Goal: Transaction & Acquisition: Purchase product/service

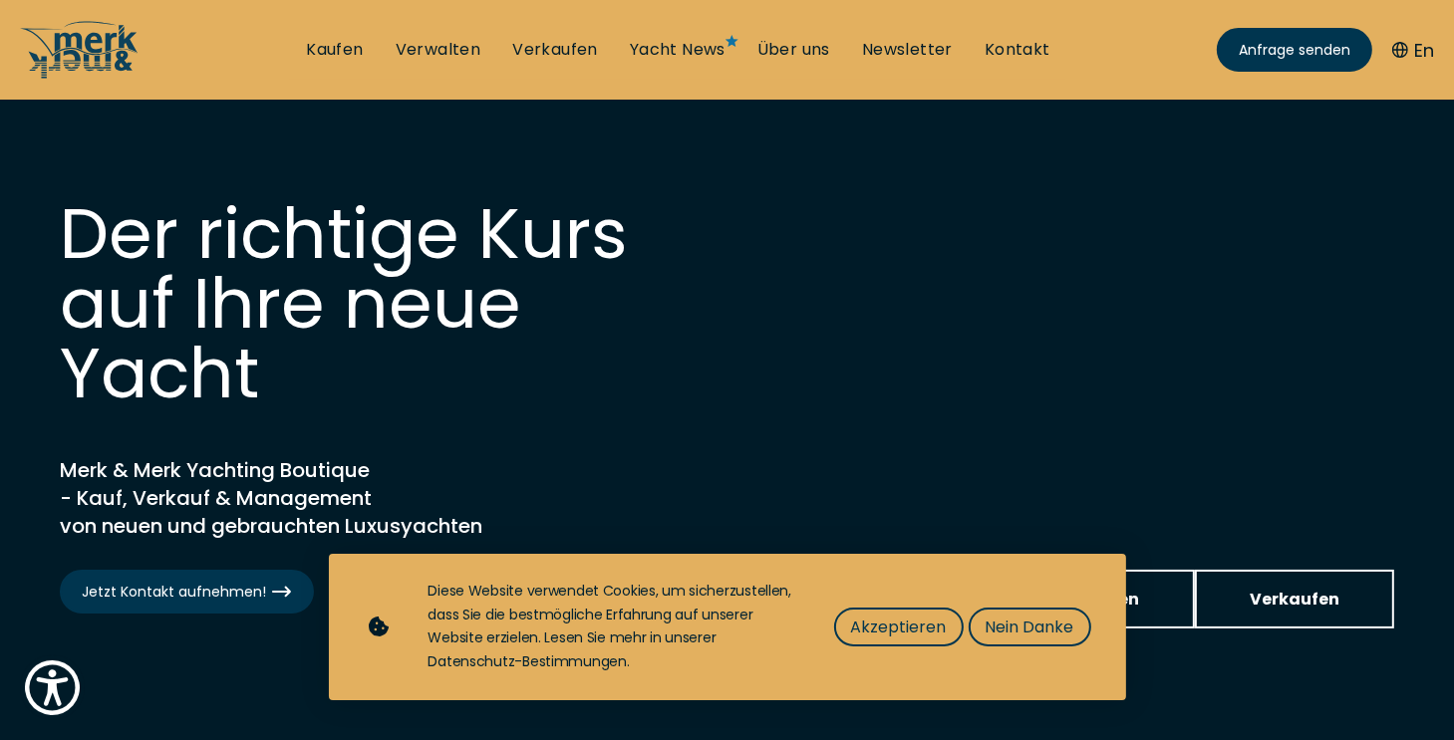
drag, startPoint x: 920, startPoint y: 621, endPoint x: 951, endPoint y: 481, distance: 142.9
click at [921, 621] on span "Akzeptieren" at bounding box center [899, 627] width 96 height 25
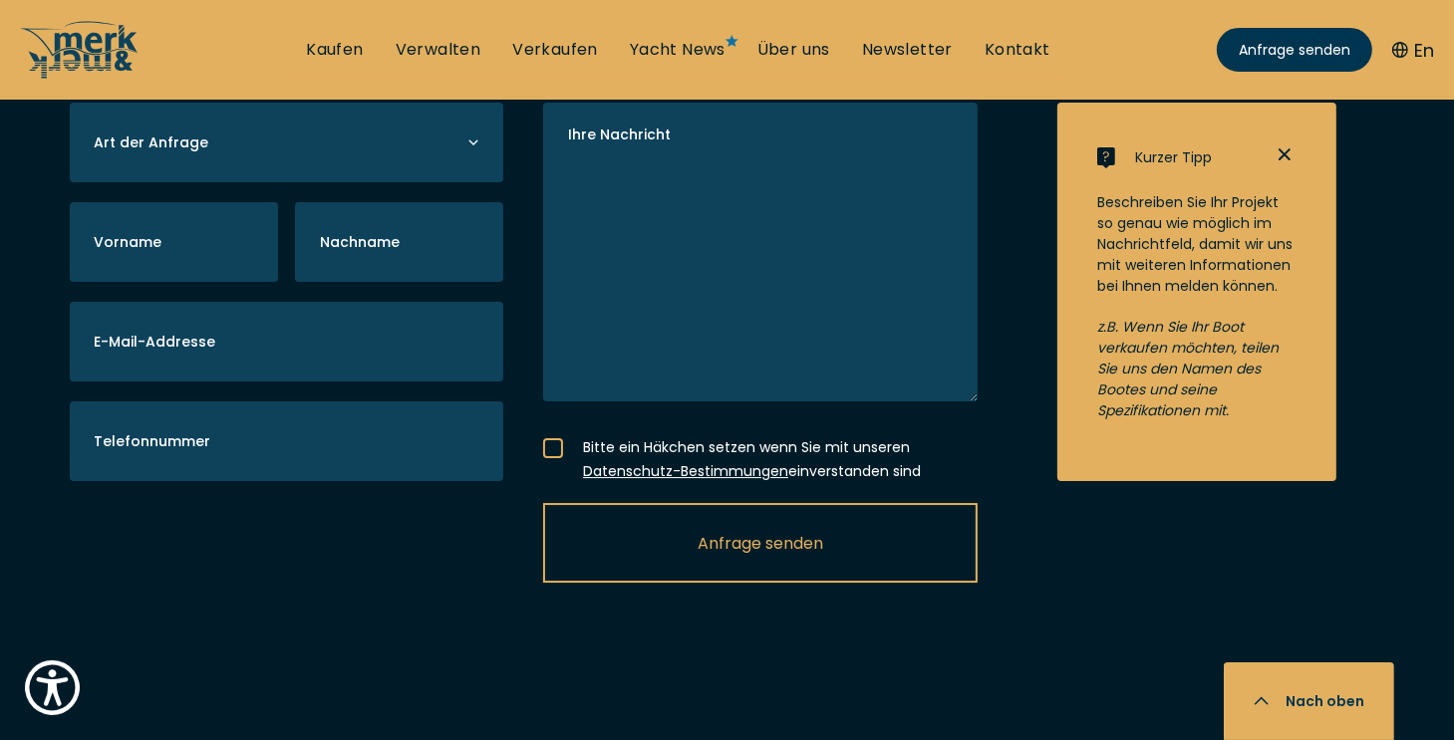
scroll to position [6079, 0]
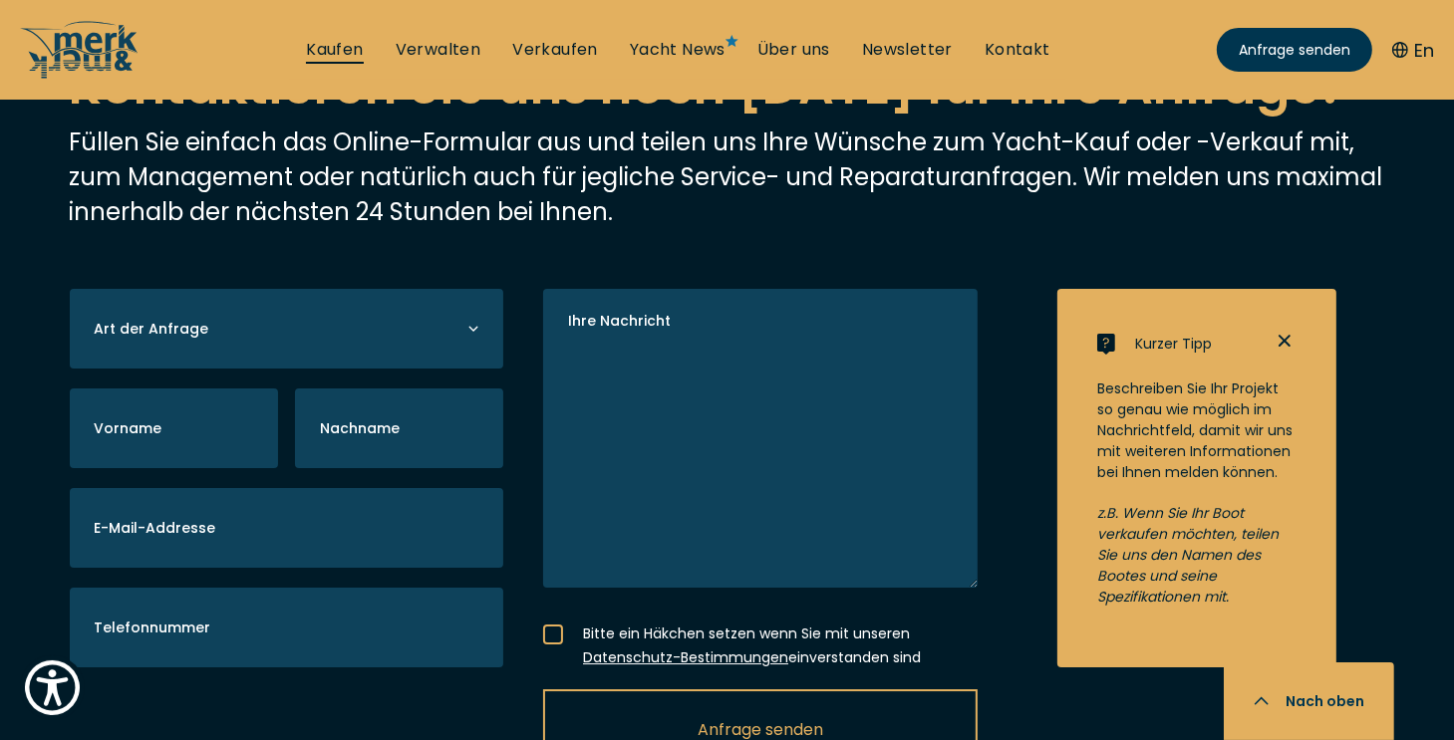
click at [343, 43] on link "Kaufen" at bounding box center [334, 50] width 57 height 22
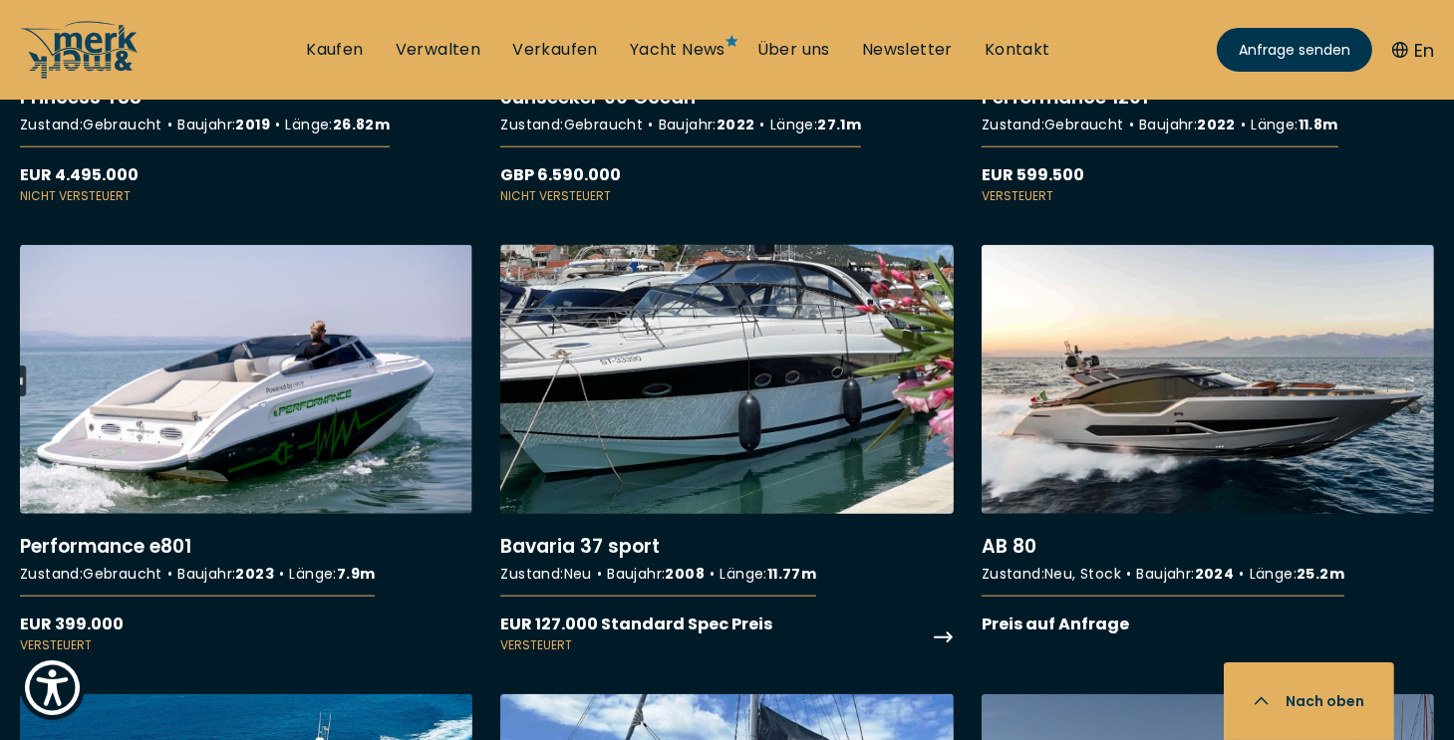
scroll to position [9168, 0]
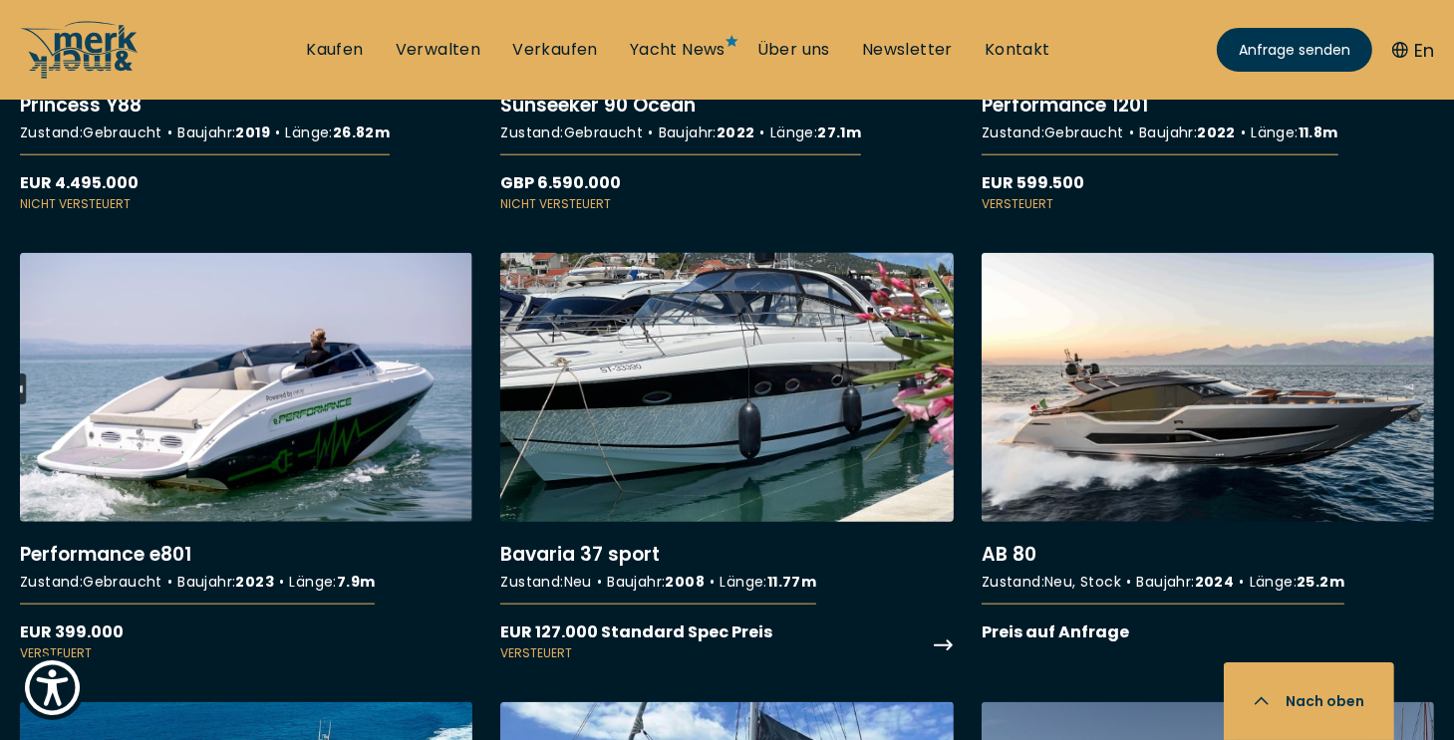
click at [746, 358] on link "More details about Bavaria 37 sport" at bounding box center [726, 458] width 452 height 410
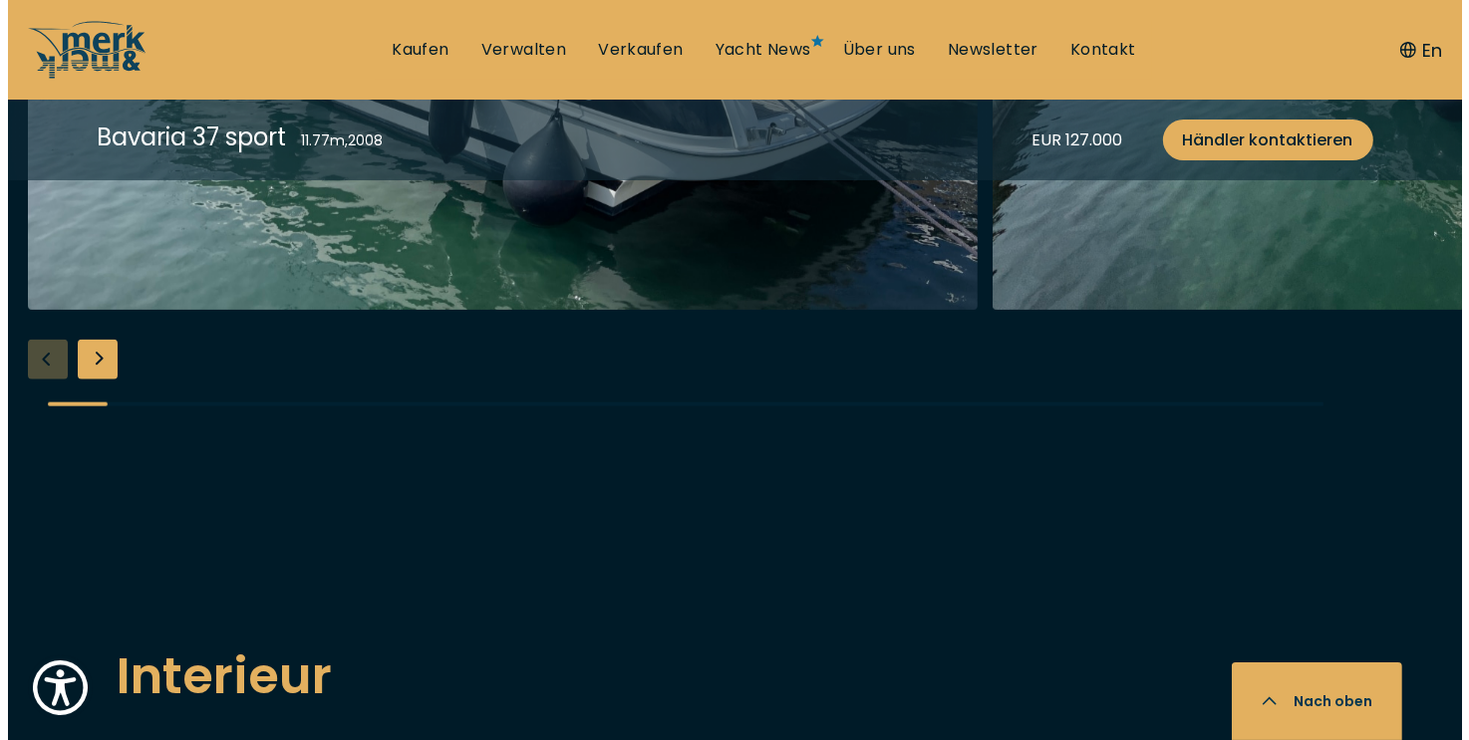
scroll to position [2093, 0]
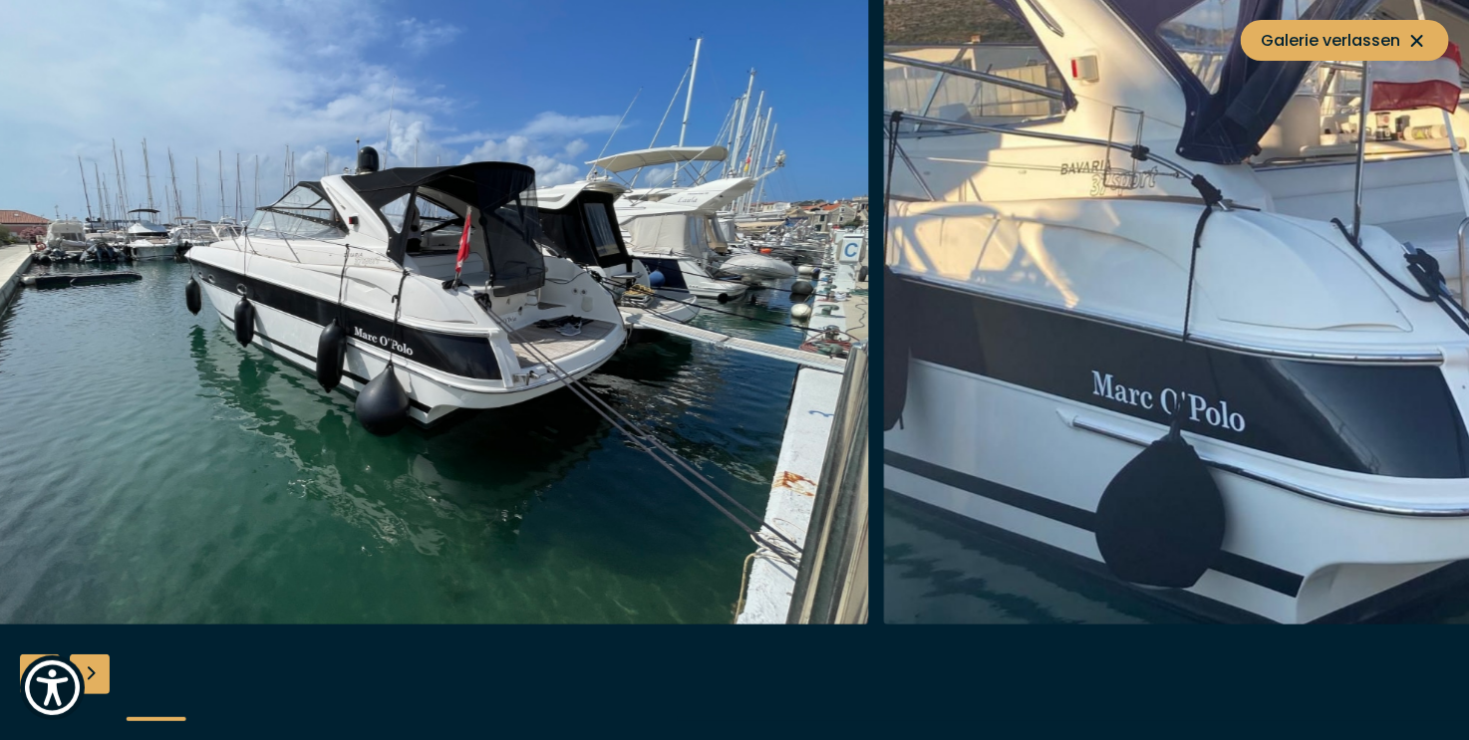
click at [375, 418] on img "button" at bounding box center [394, 306] width 950 height 638
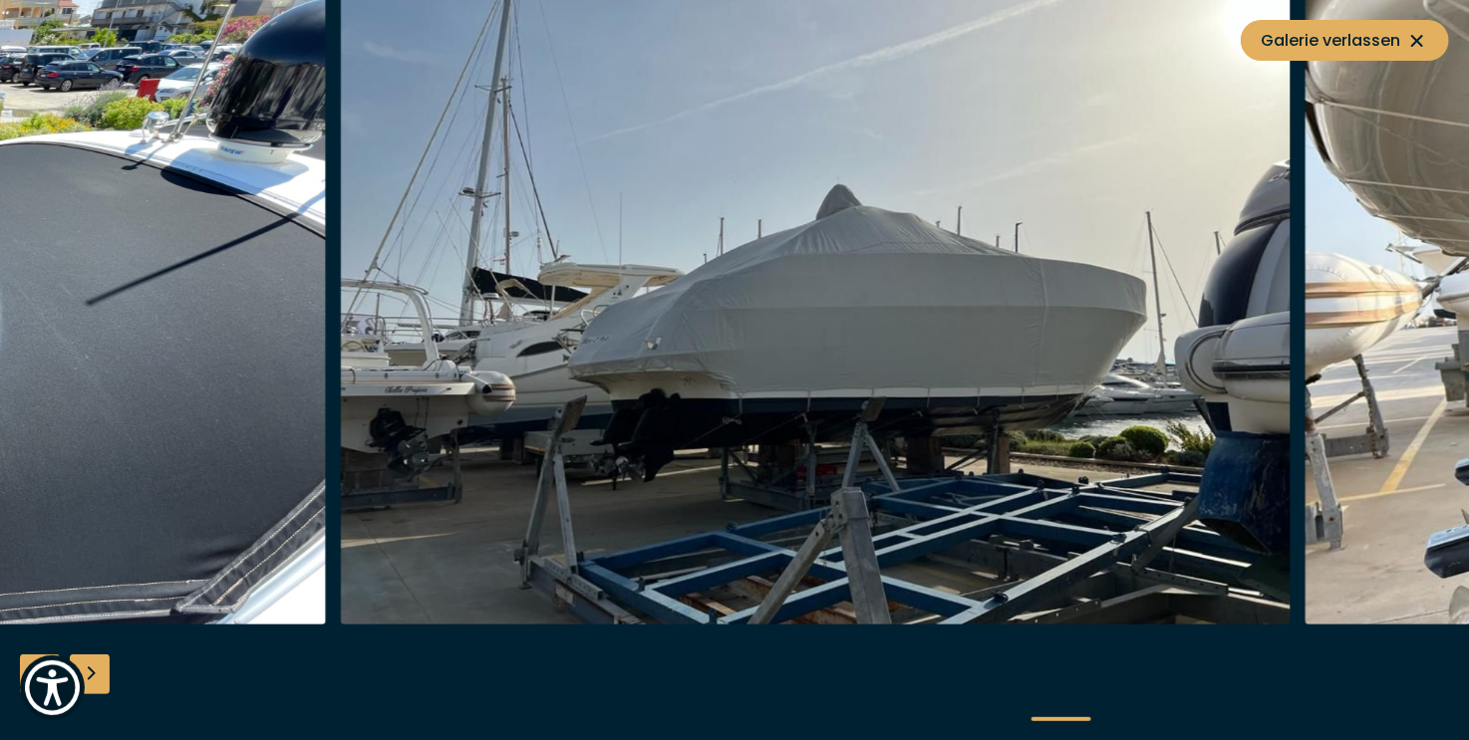
click at [490, 422] on img "button" at bounding box center [816, 306] width 950 height 638
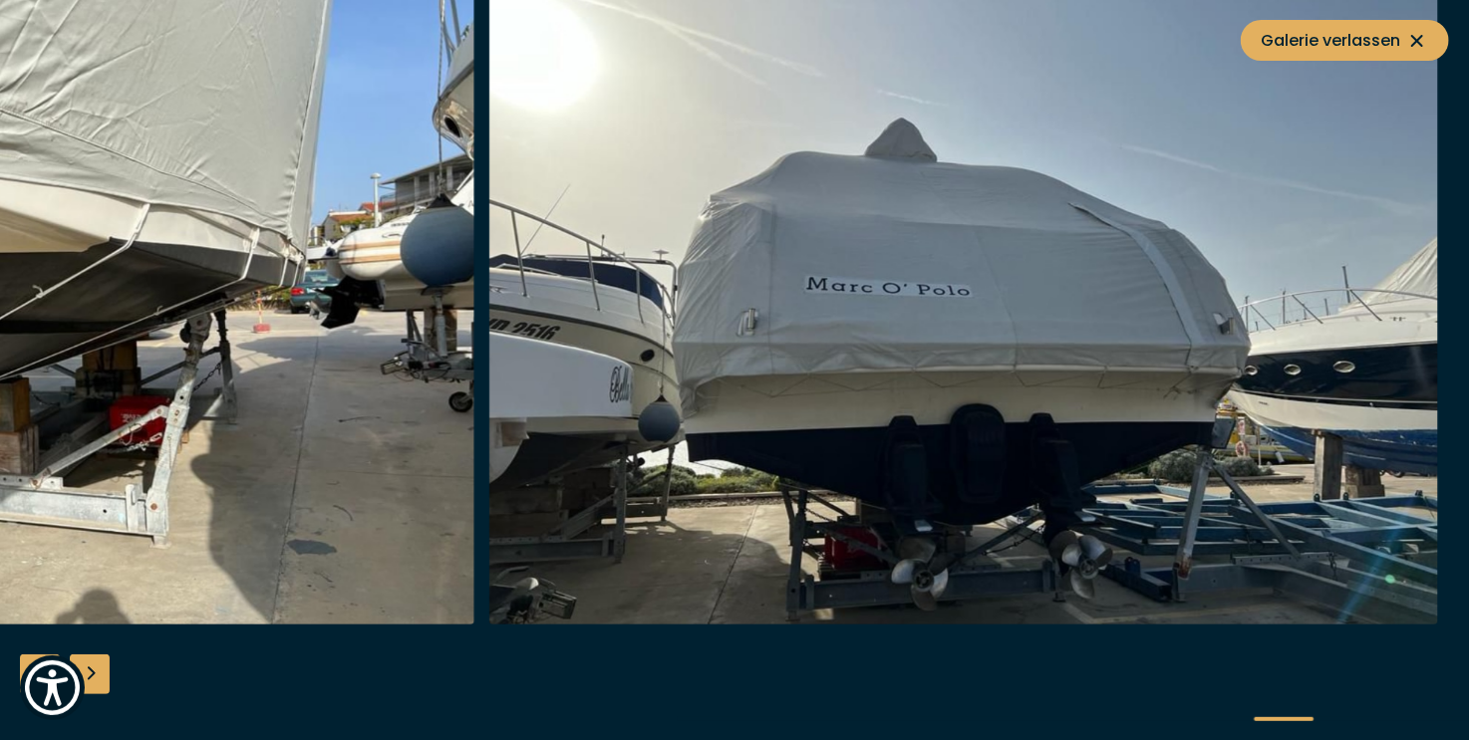
click at [128, 414] on img "button" at bounding box center [0, 306] width 950 height 638
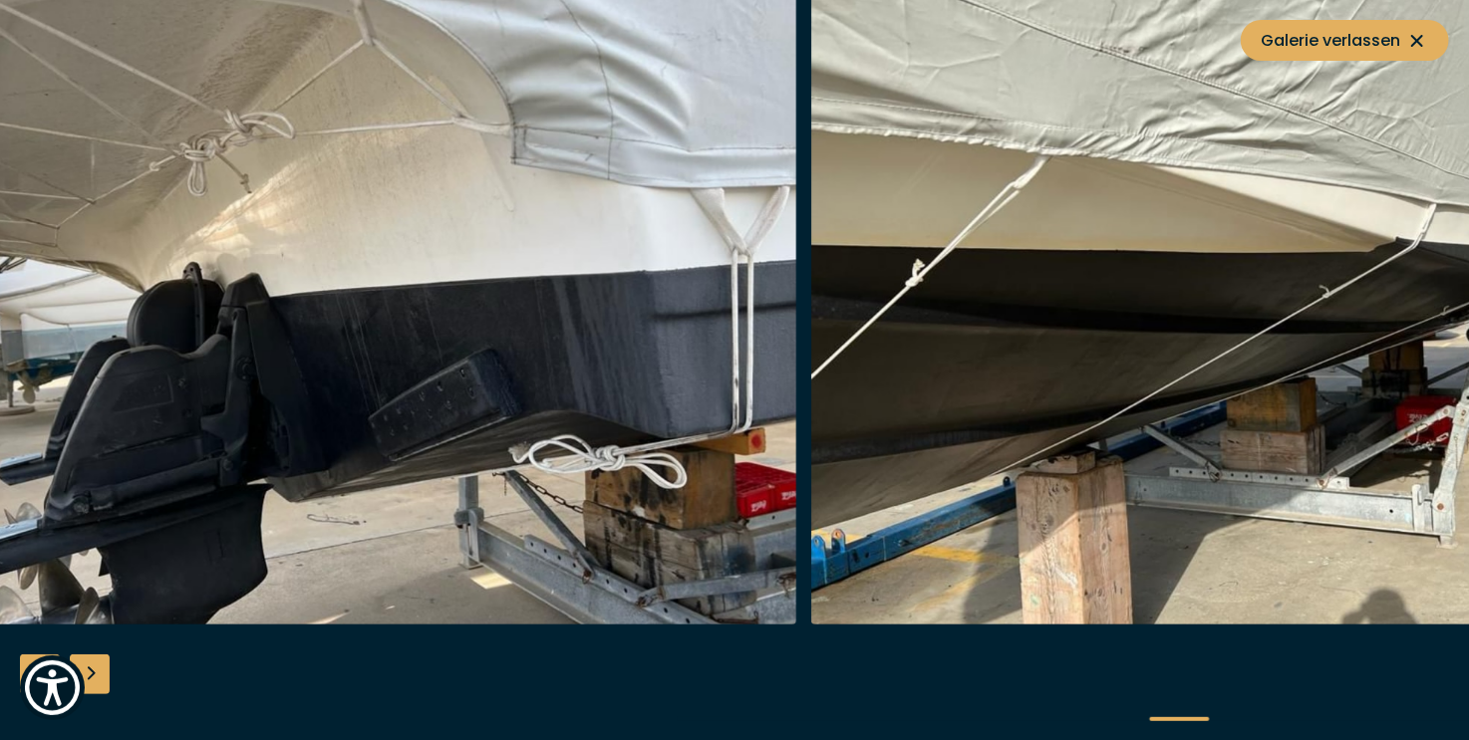
click at [1453, 292] on img "button" at bounding box center [1286, 306] width 950 height 638
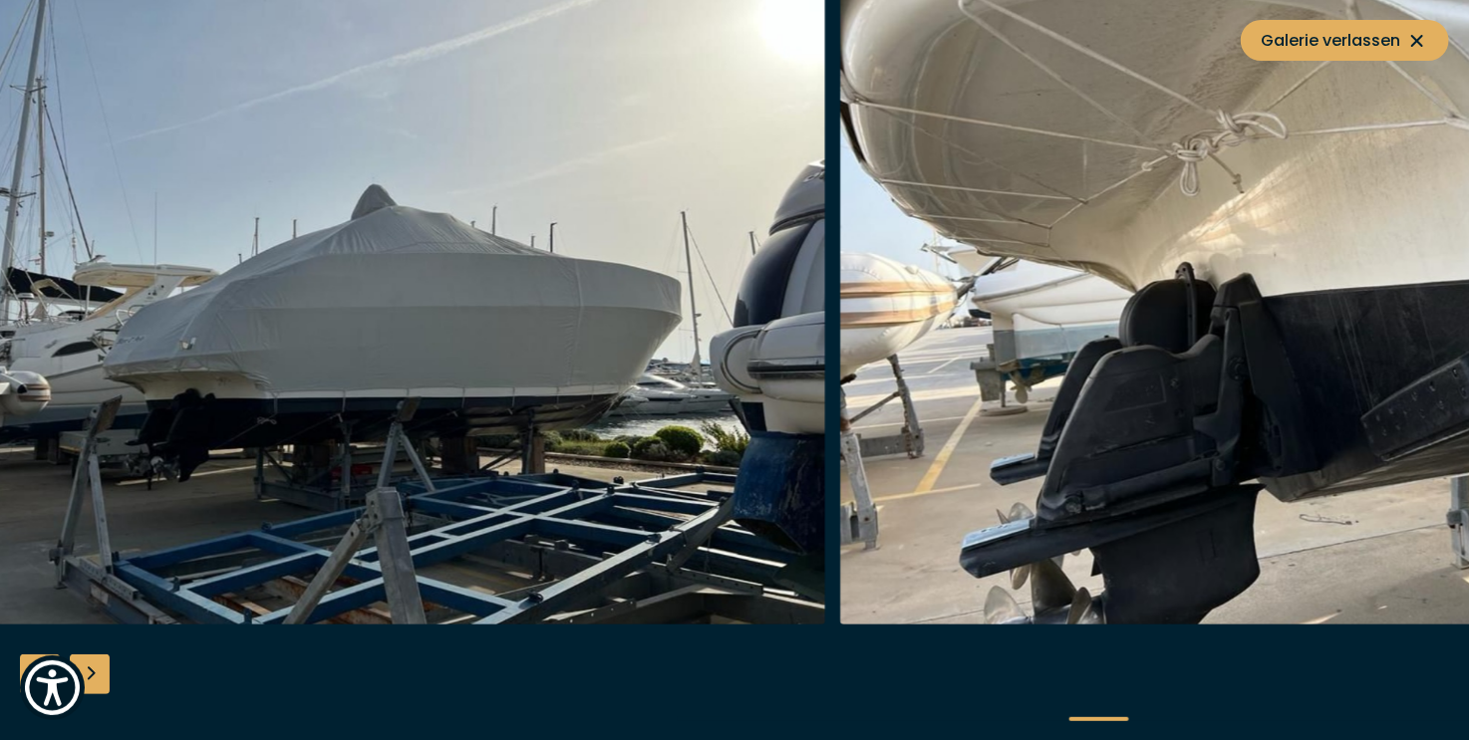
click at [1453, 287] on img "button" at bounding box center [1315, 306] width 950 height 638
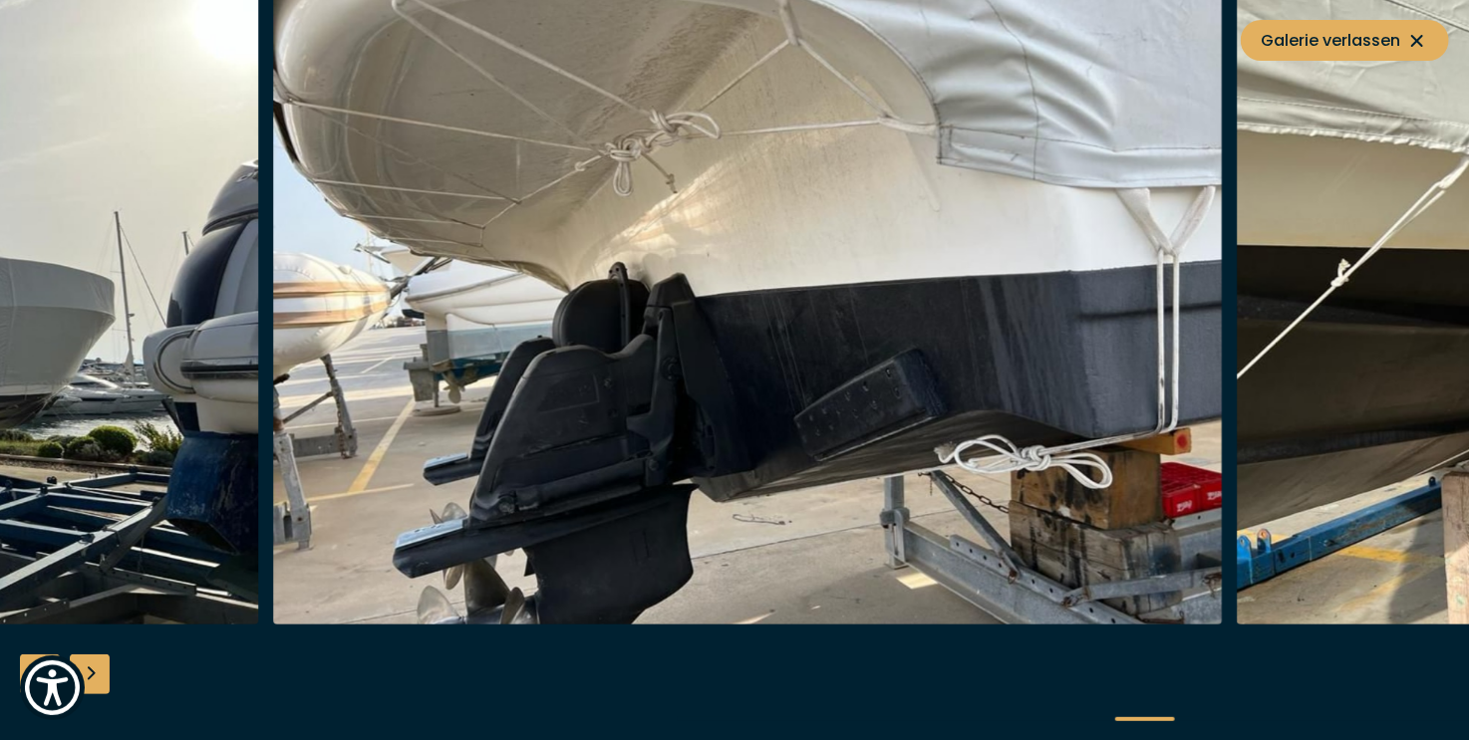
click at [825, 276] on img "button" at bounding box center [748, 306] width 950 height 638
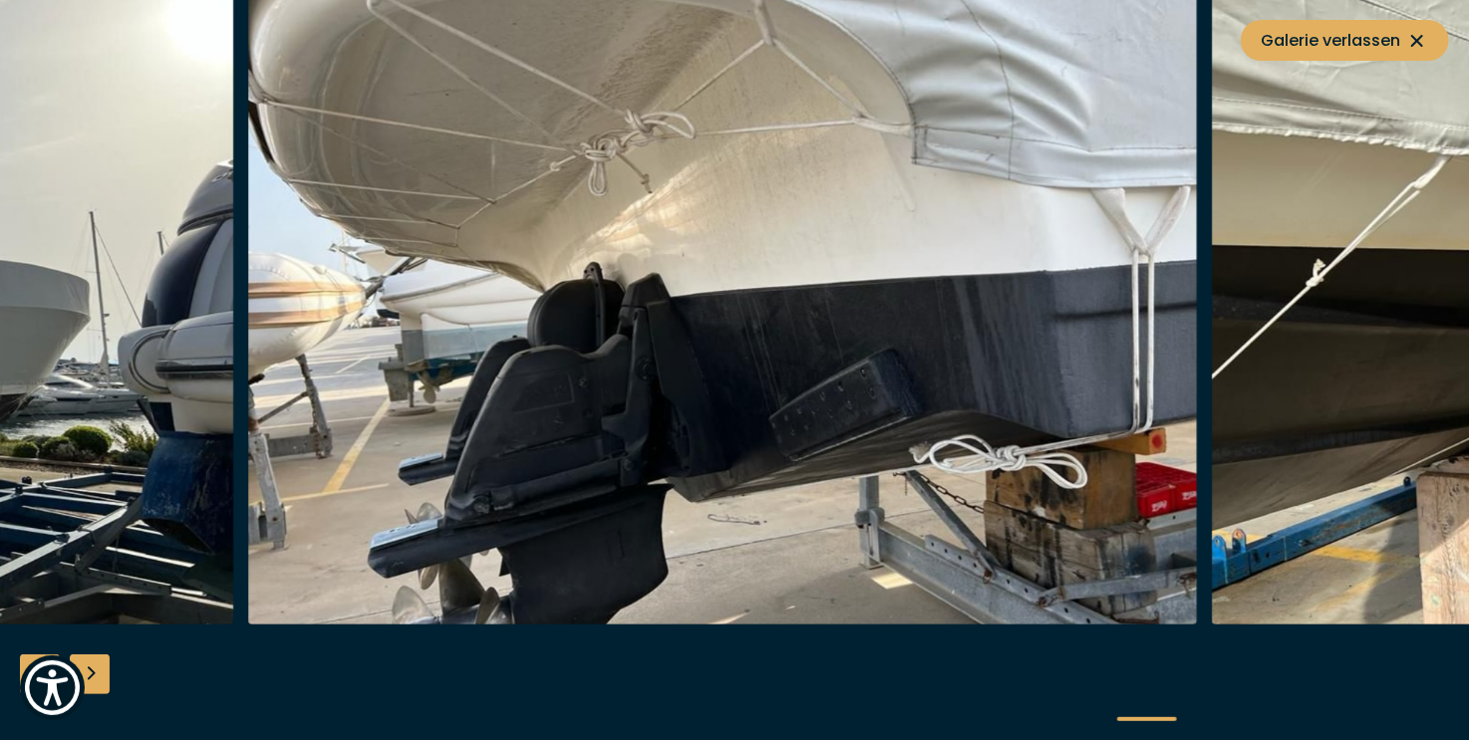
click at [609, 282] on img "button" at bounding box center [723, 306] width 950 height 638
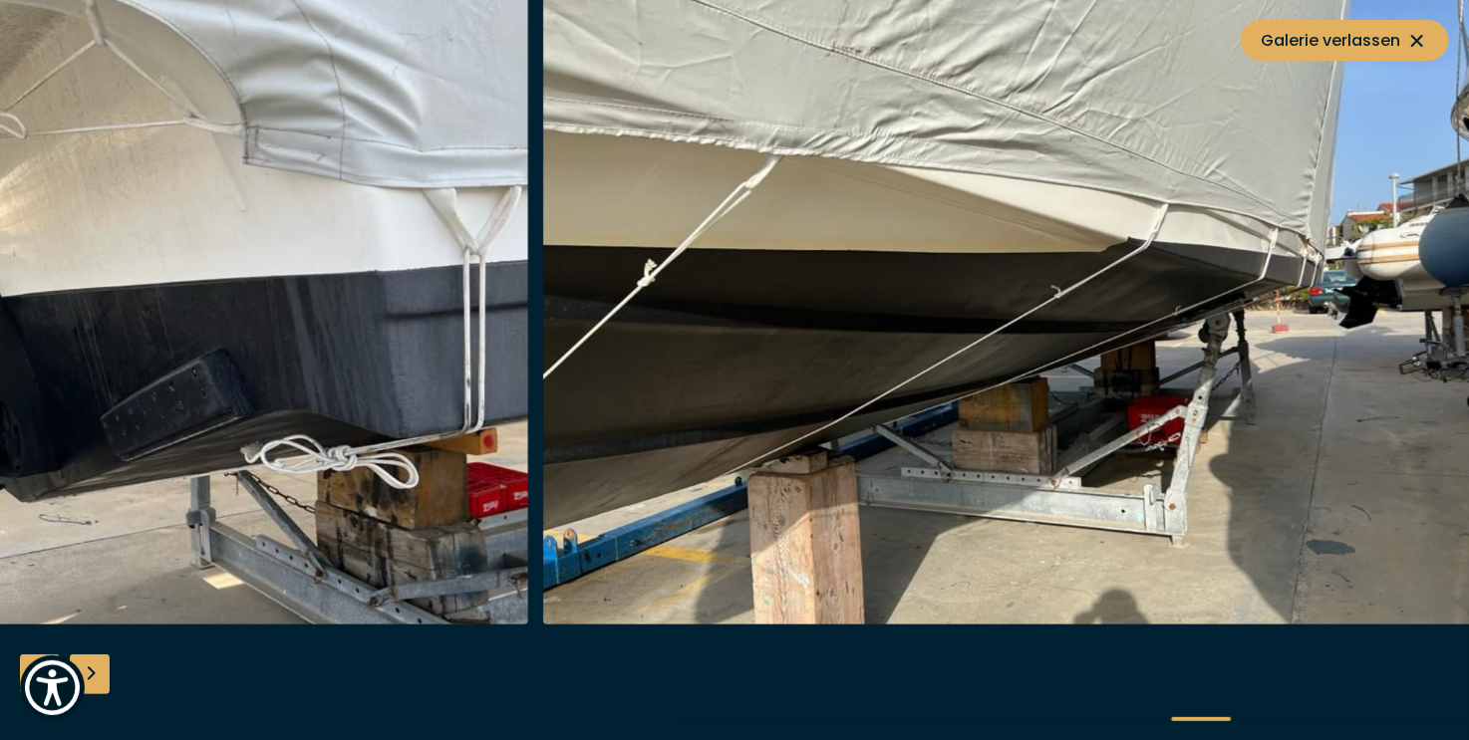
click at [449, 375] on img "button" at bounding box center [54, 306] width 950 height 638
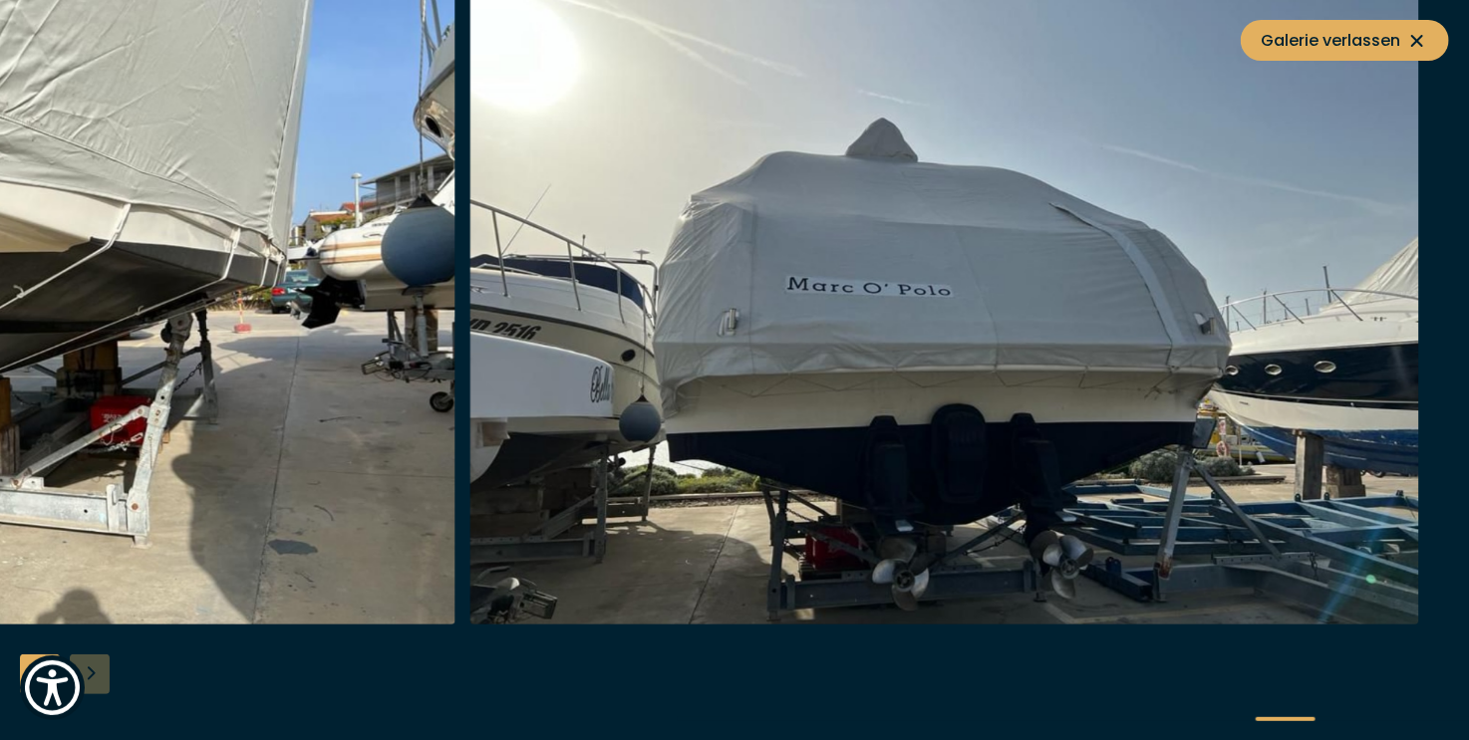
click at [1425, 37] on icon at bounding box center [1417, 41] width 24 height 24
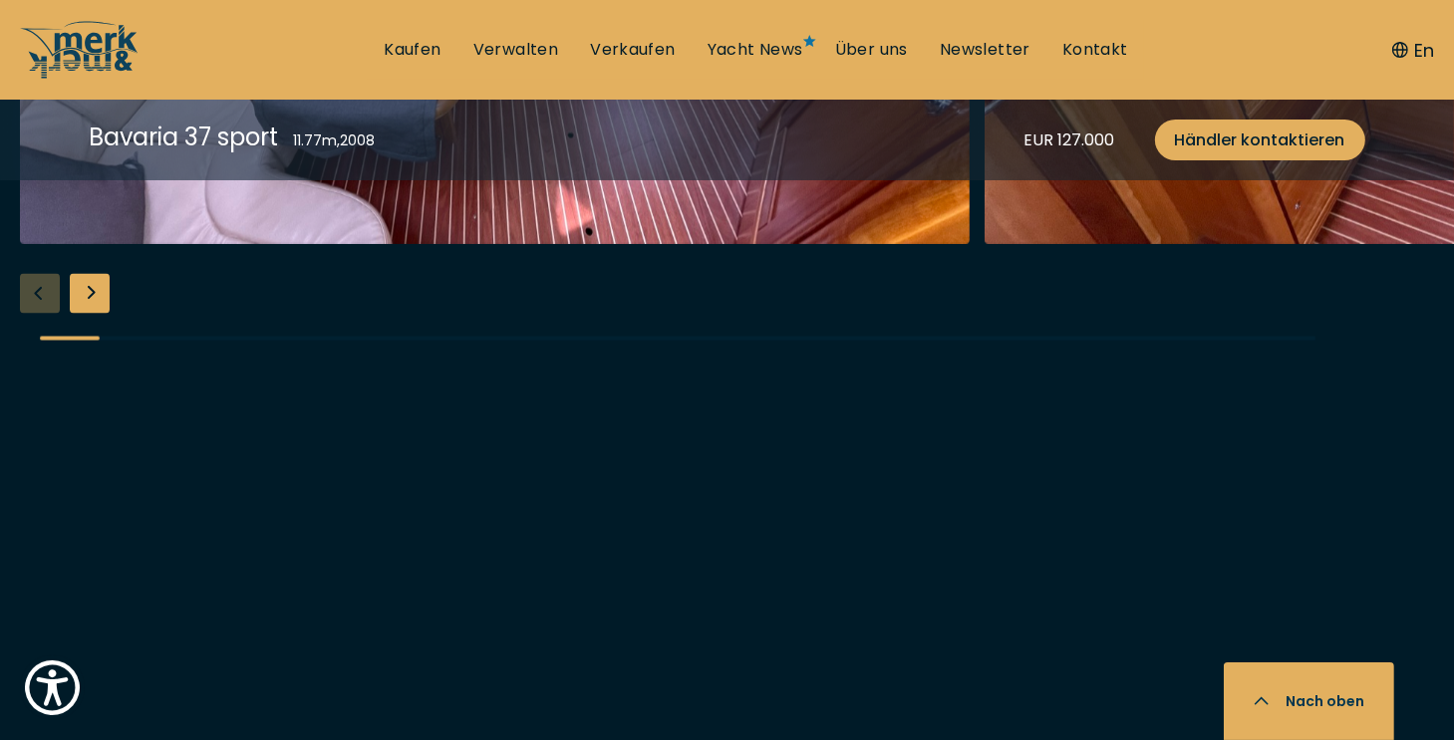
scroll to position [3282, 0]
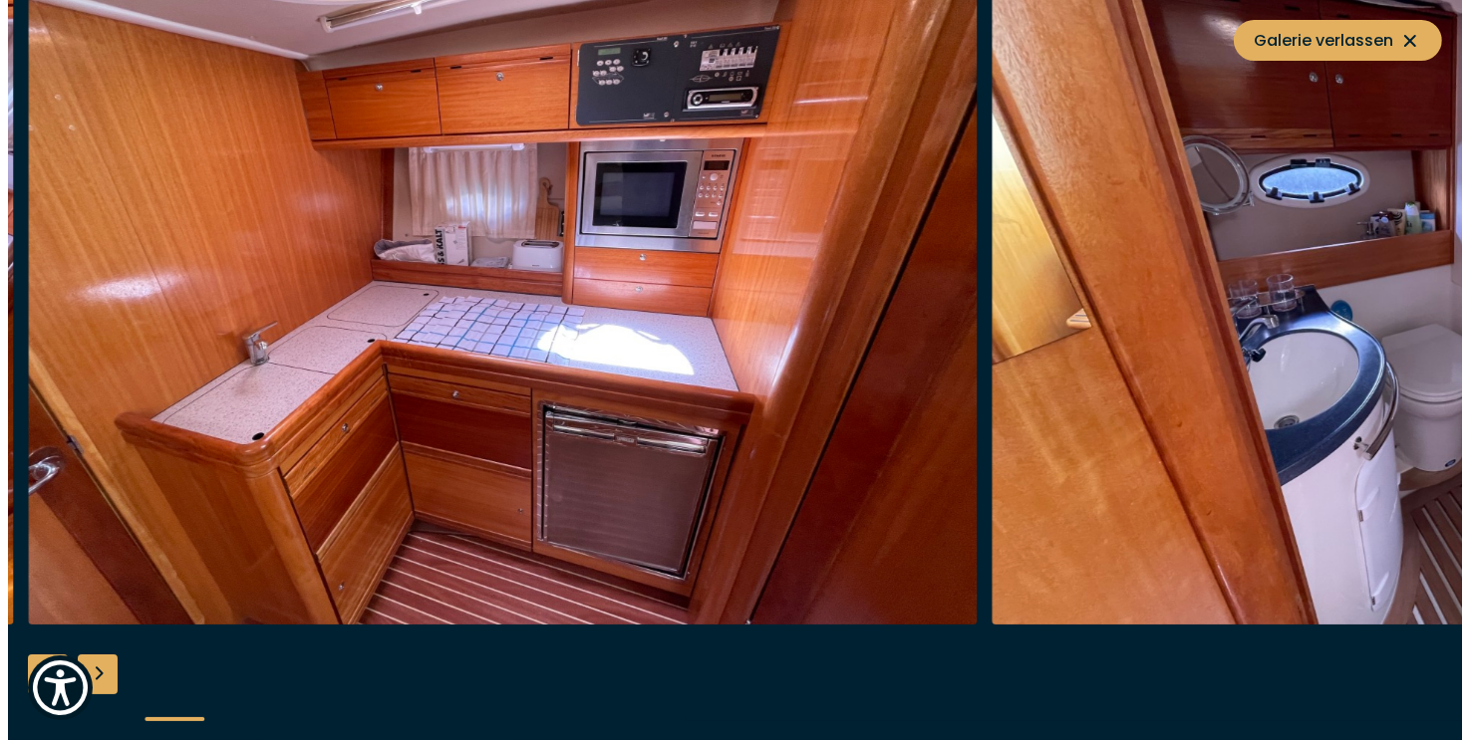
scroll to position [3288, 0]
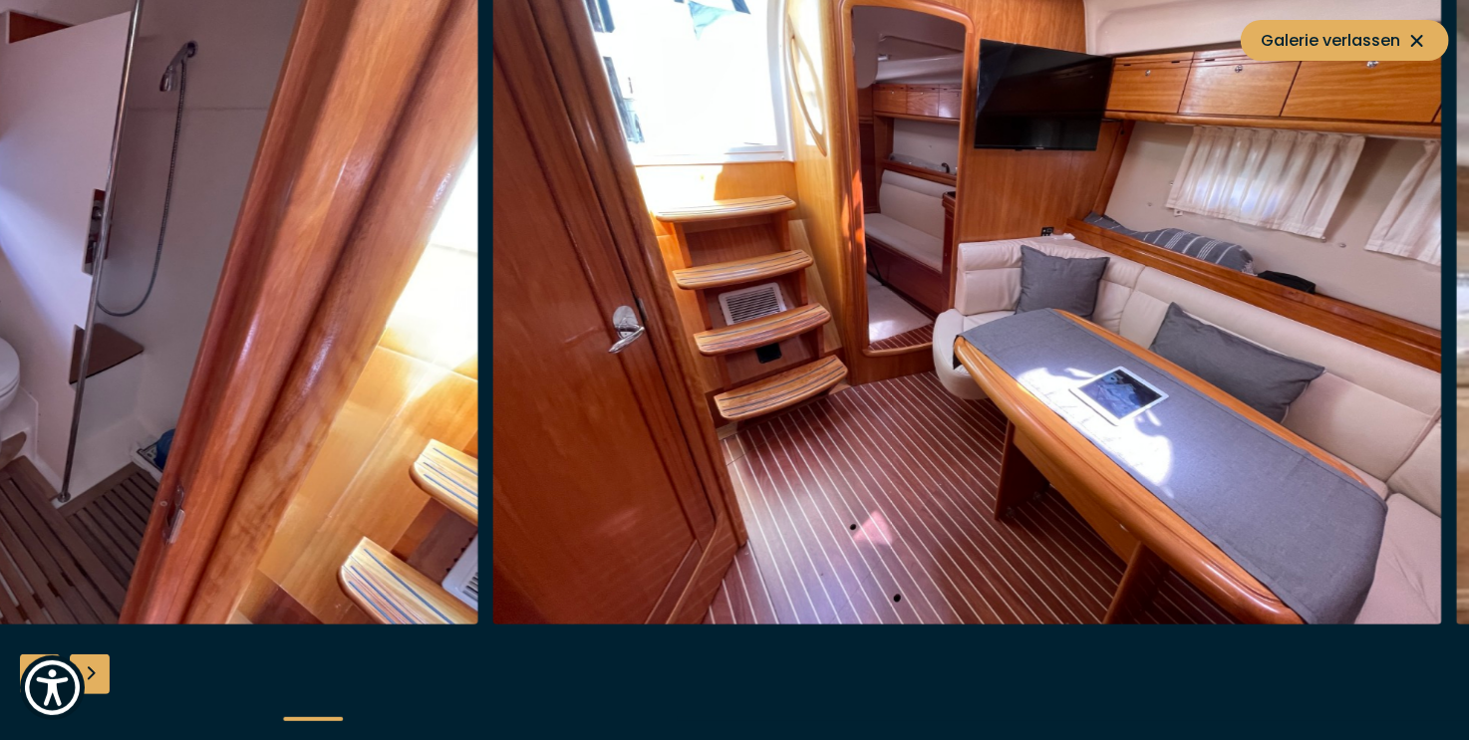
click at [159, 400] on img "button" at bounding box center [4, 306] width 950 height 638
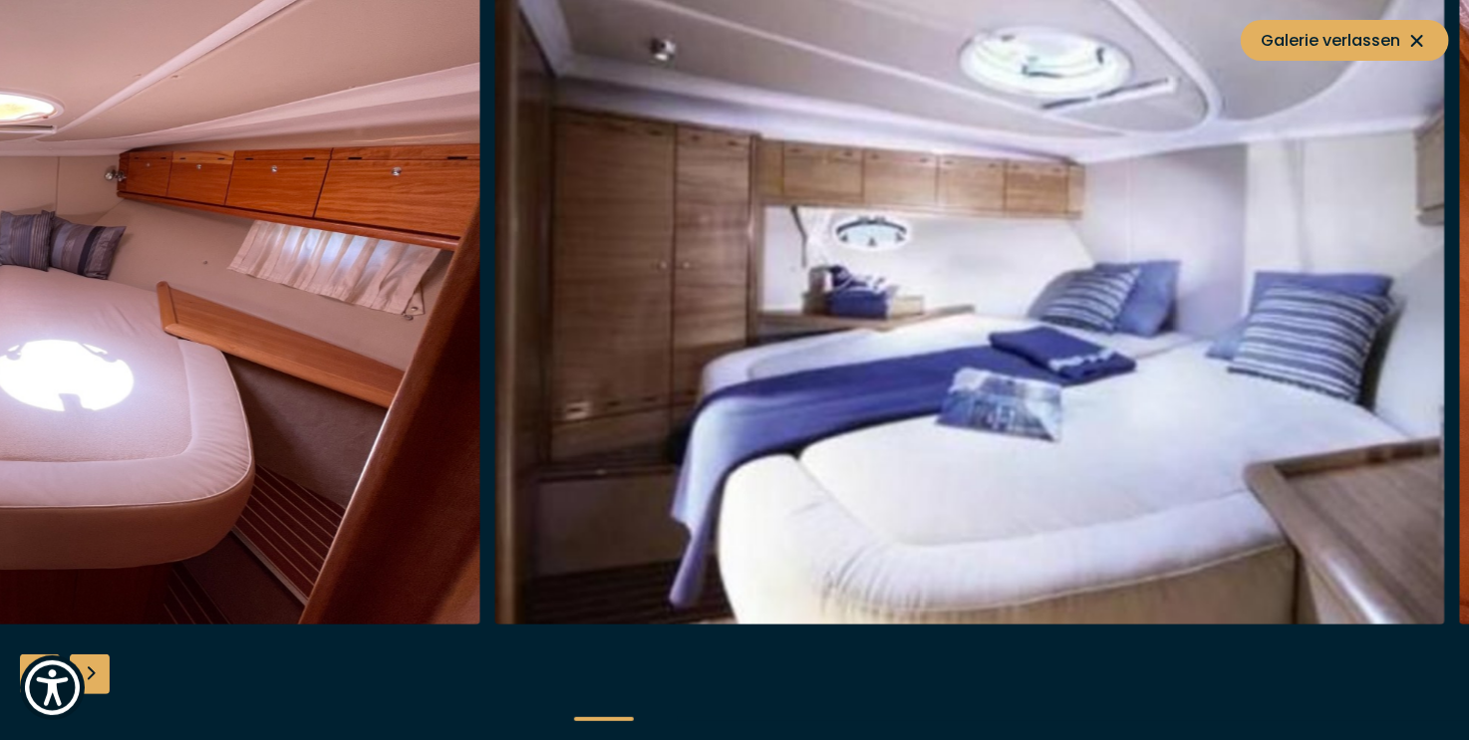
click at [420, 331] on img "button" at bounding box center [6, 306] width 950 height 638
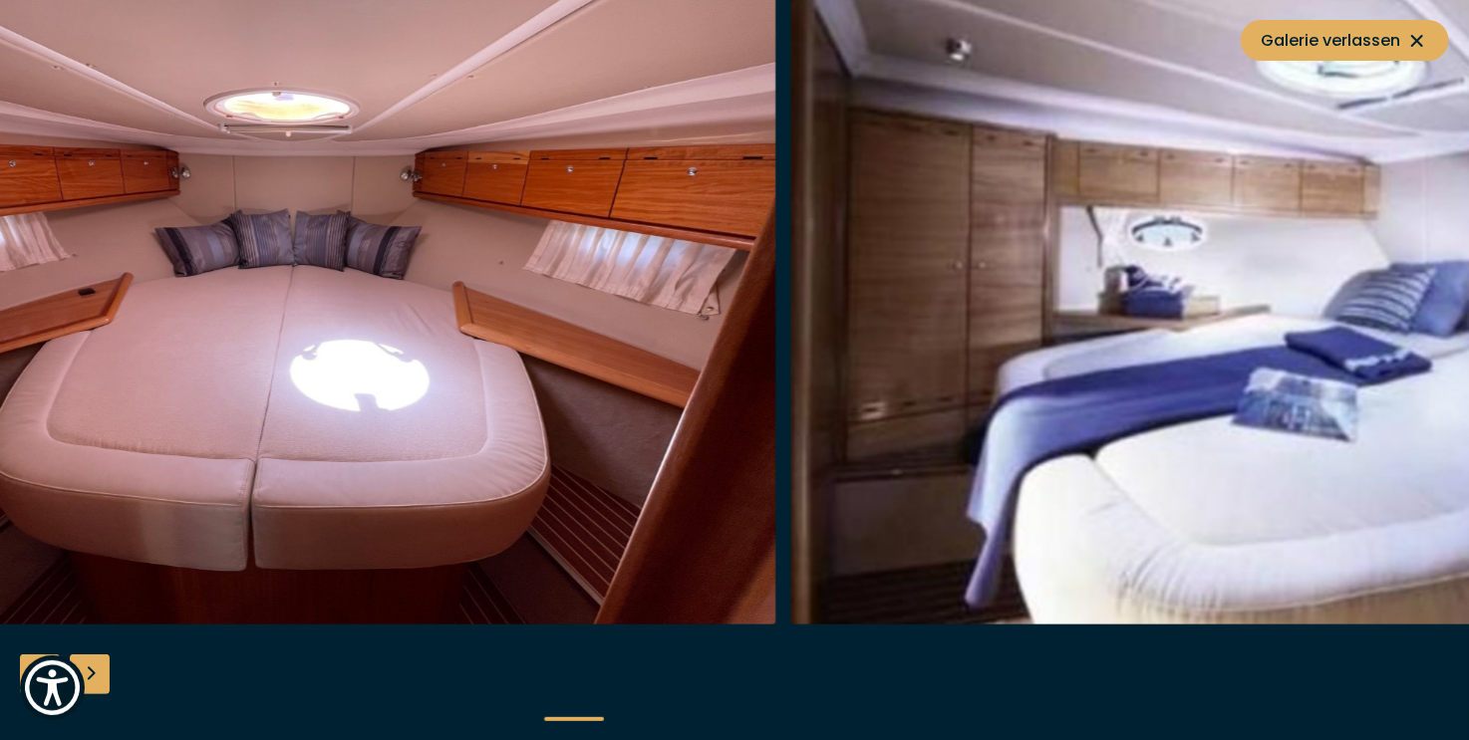
click at [141, 390] on img "button" at bounding box center [302, 306] width 950 height 638
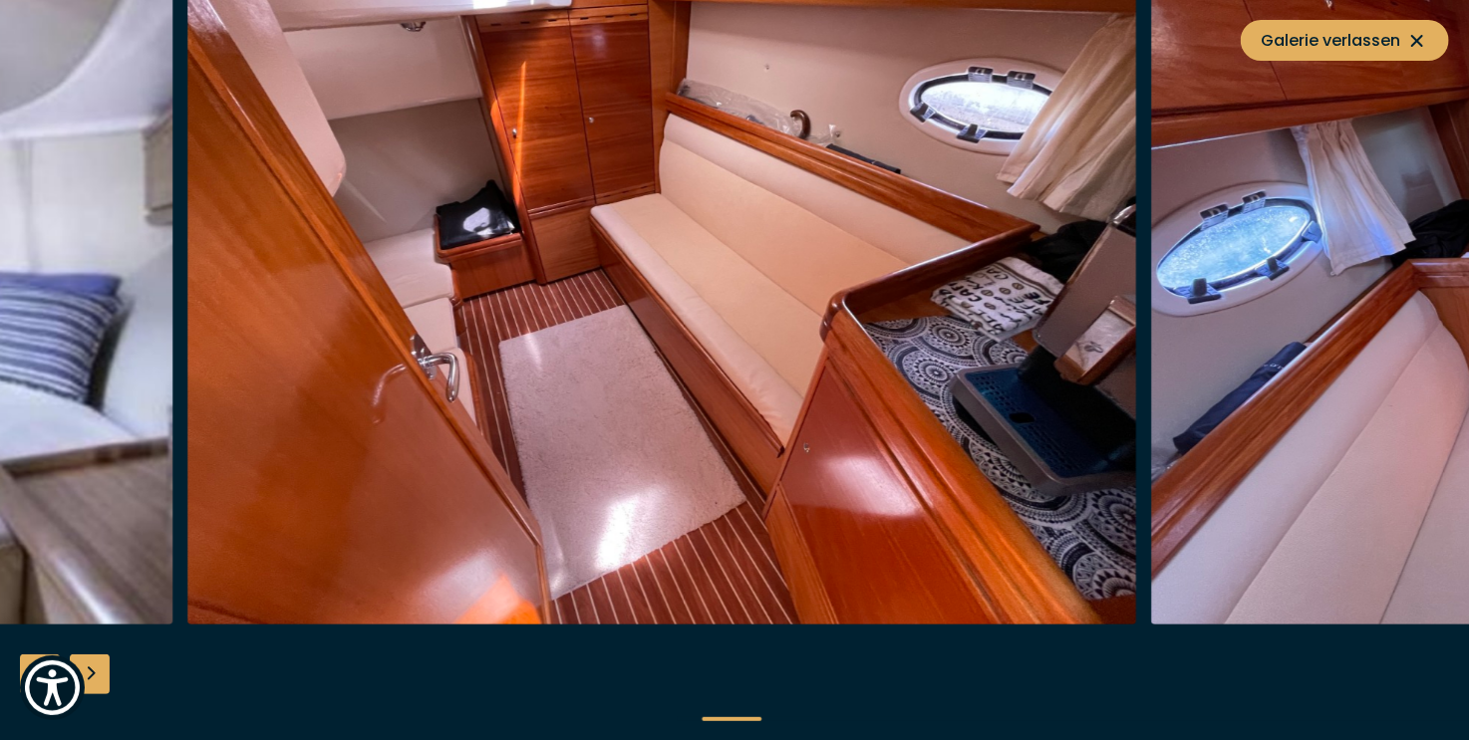
click at [599, 363] on img "button" at bounding box center [662, 306] width 950 height 638
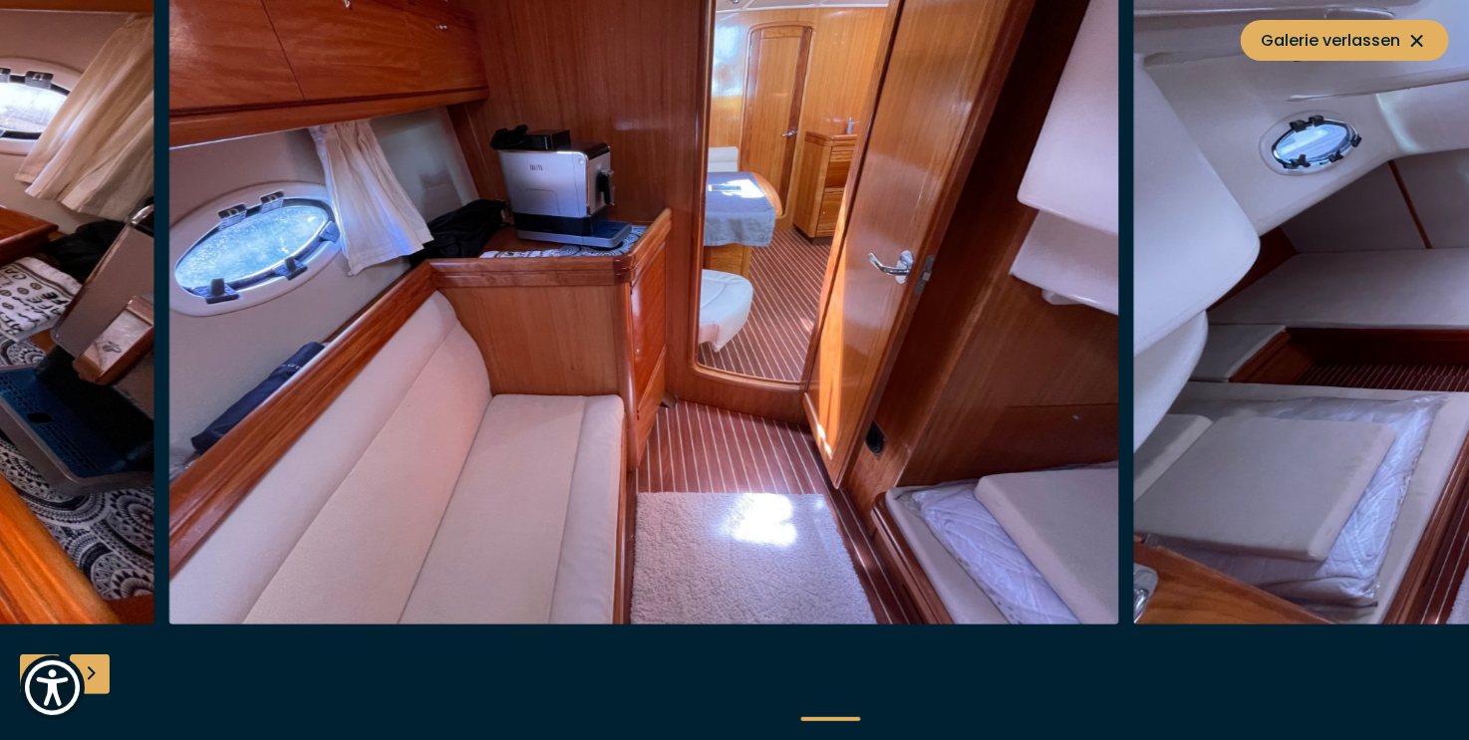
click at [206, 418] on img "button" at bounding box center [644, 306] width 950 height 638
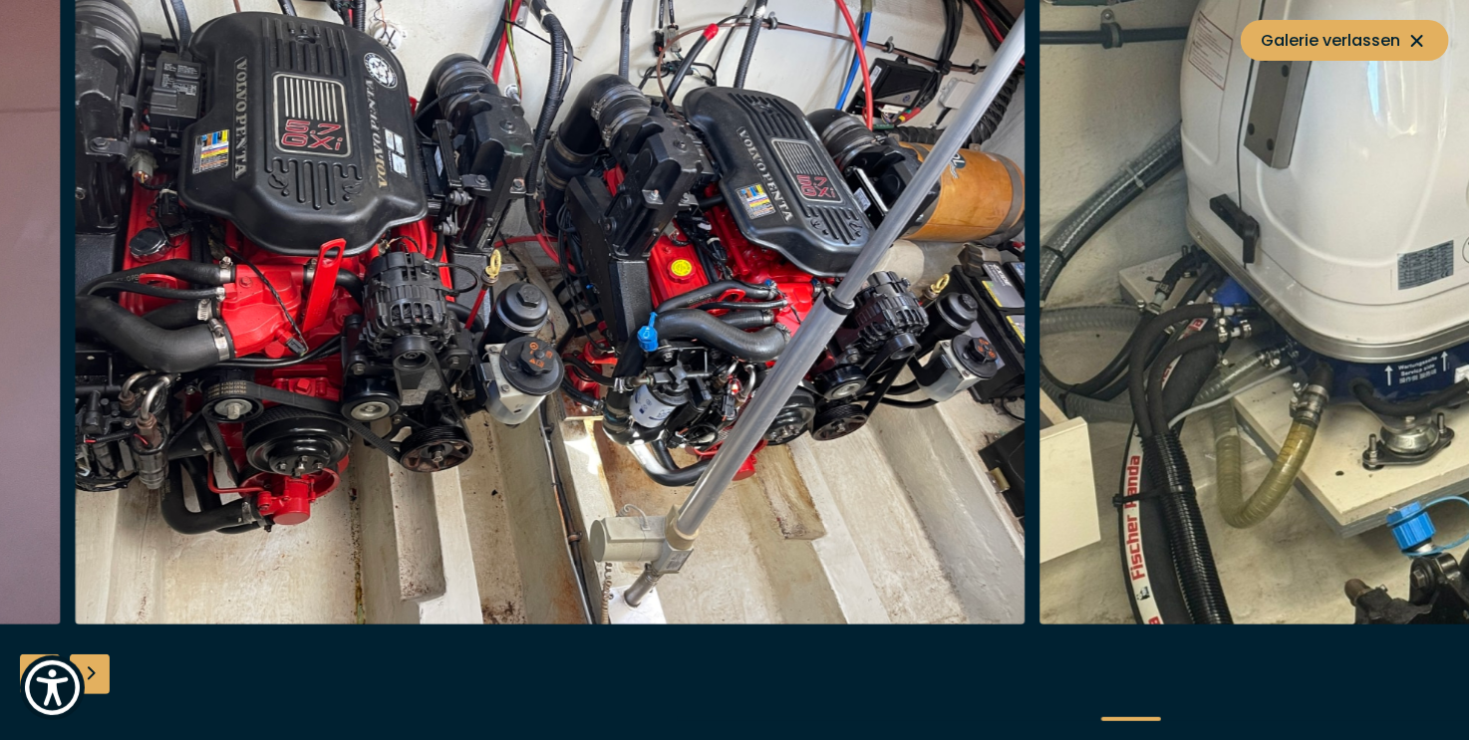
click at [841, 427] on img "button" at bounding box center [551, 306] width 950 height 638
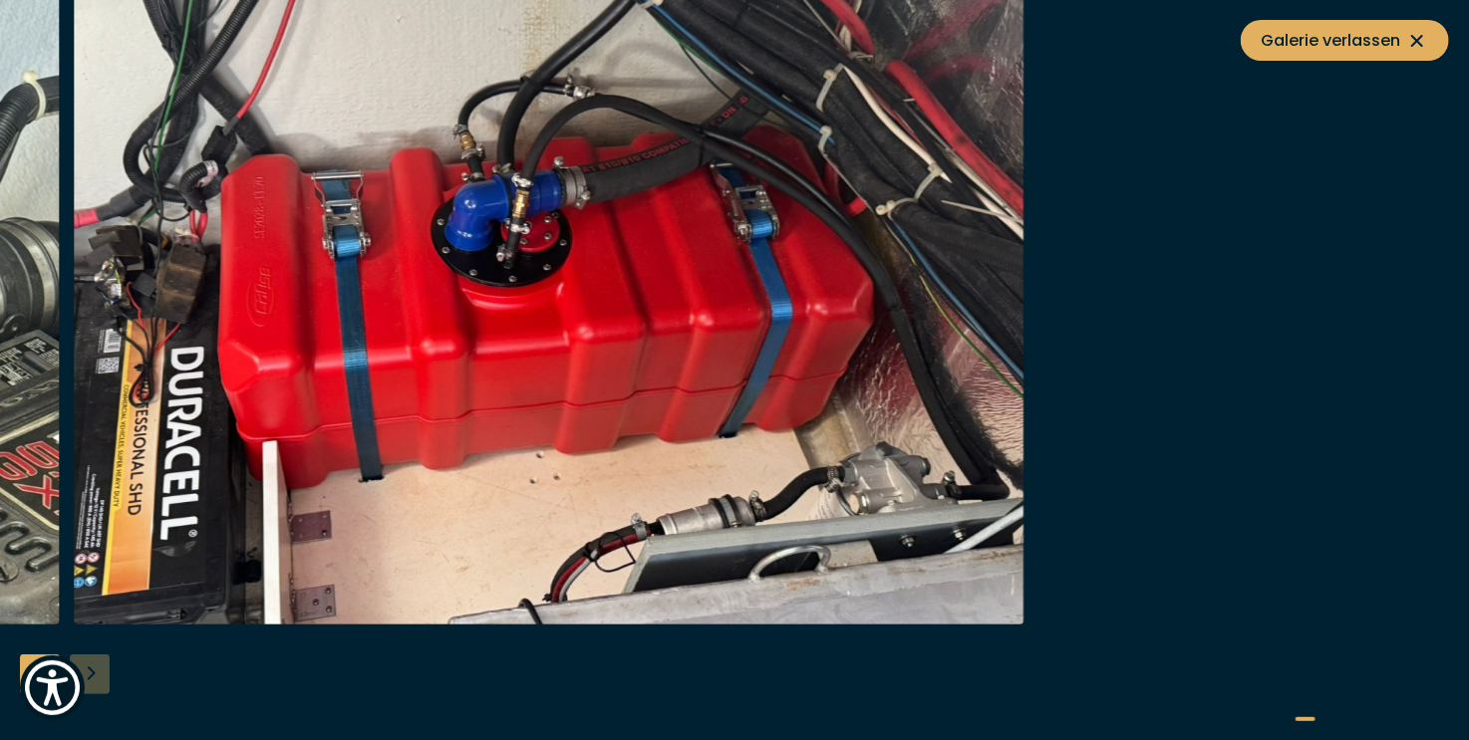
click at [102, 437] on img "button" at bounding box center [549, 306] width 950 height 638
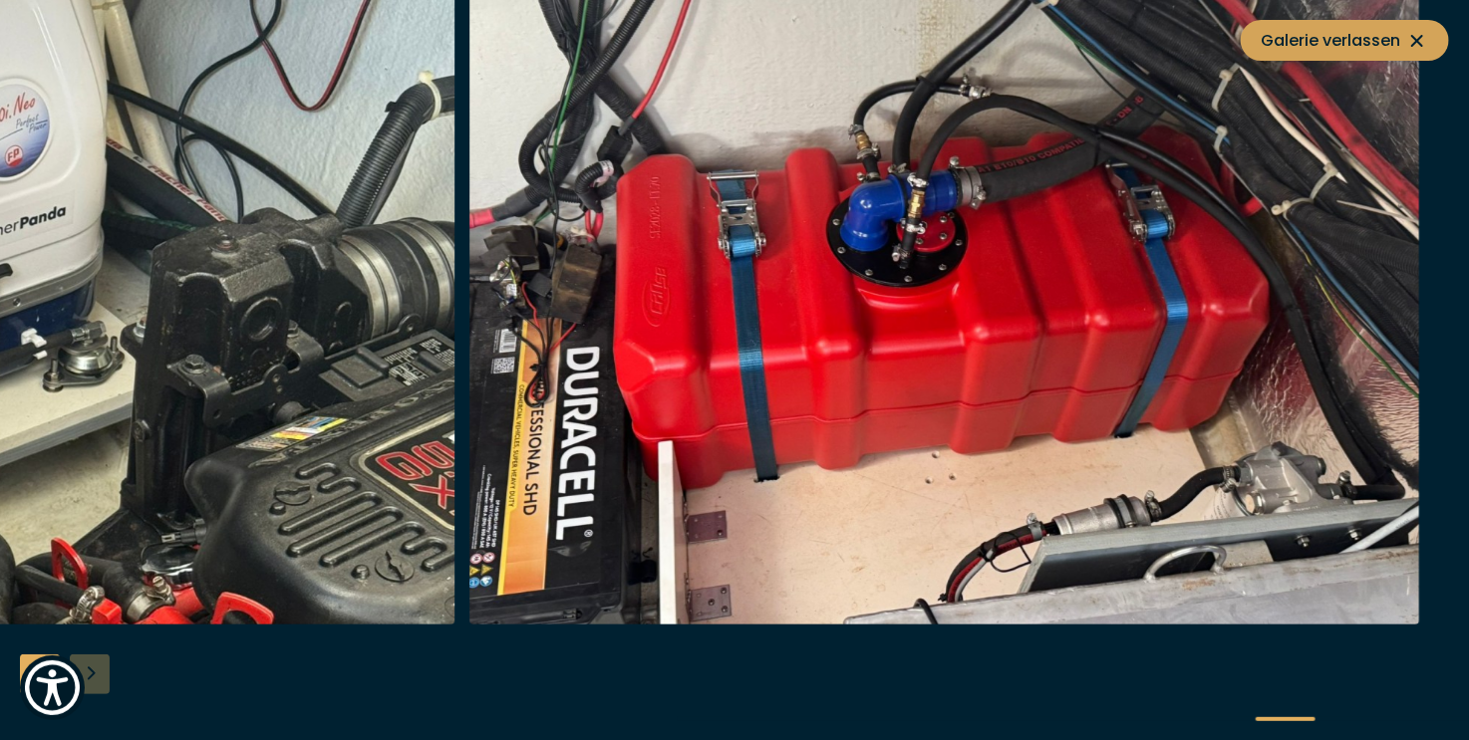
click at [1421, 39] on icon at bounding box center [1417, 41] width 24 height 24
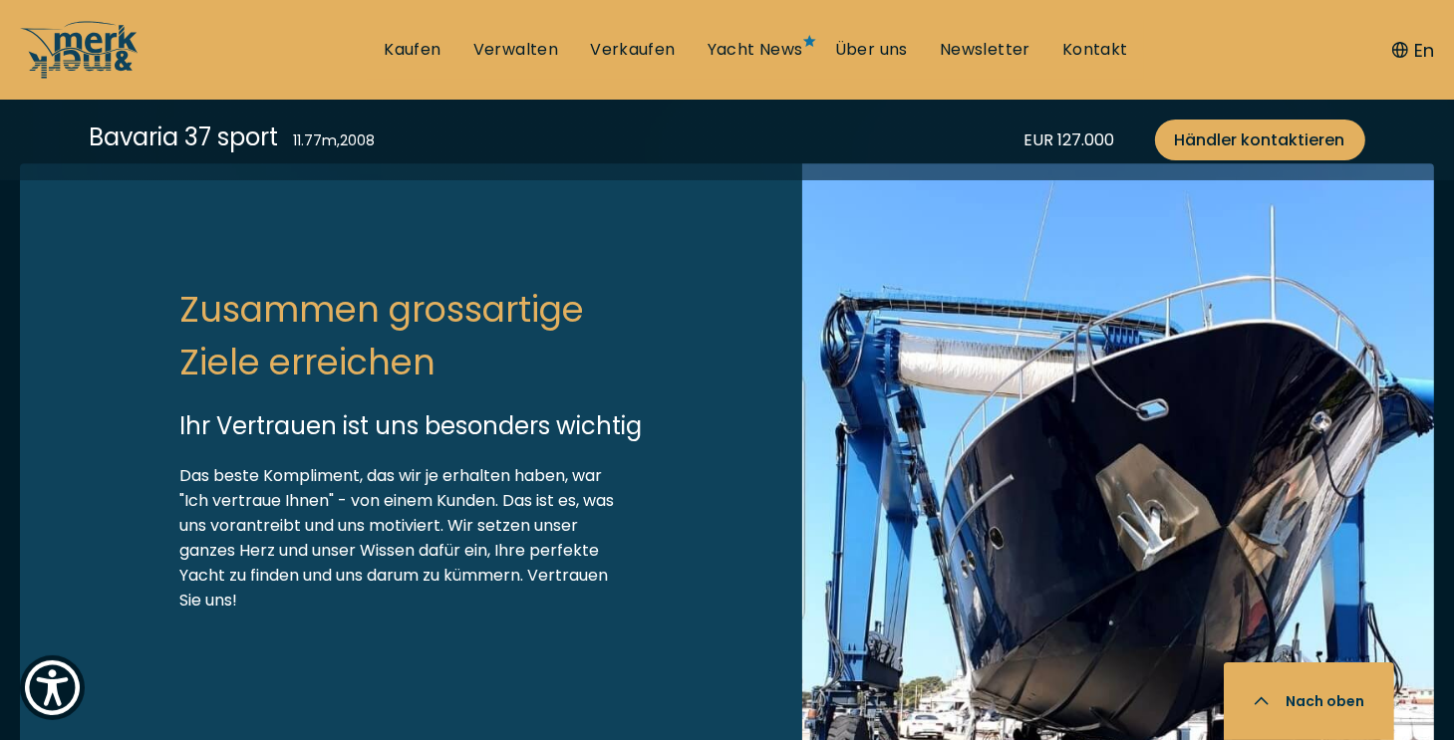
scroll to position [6172, 0]
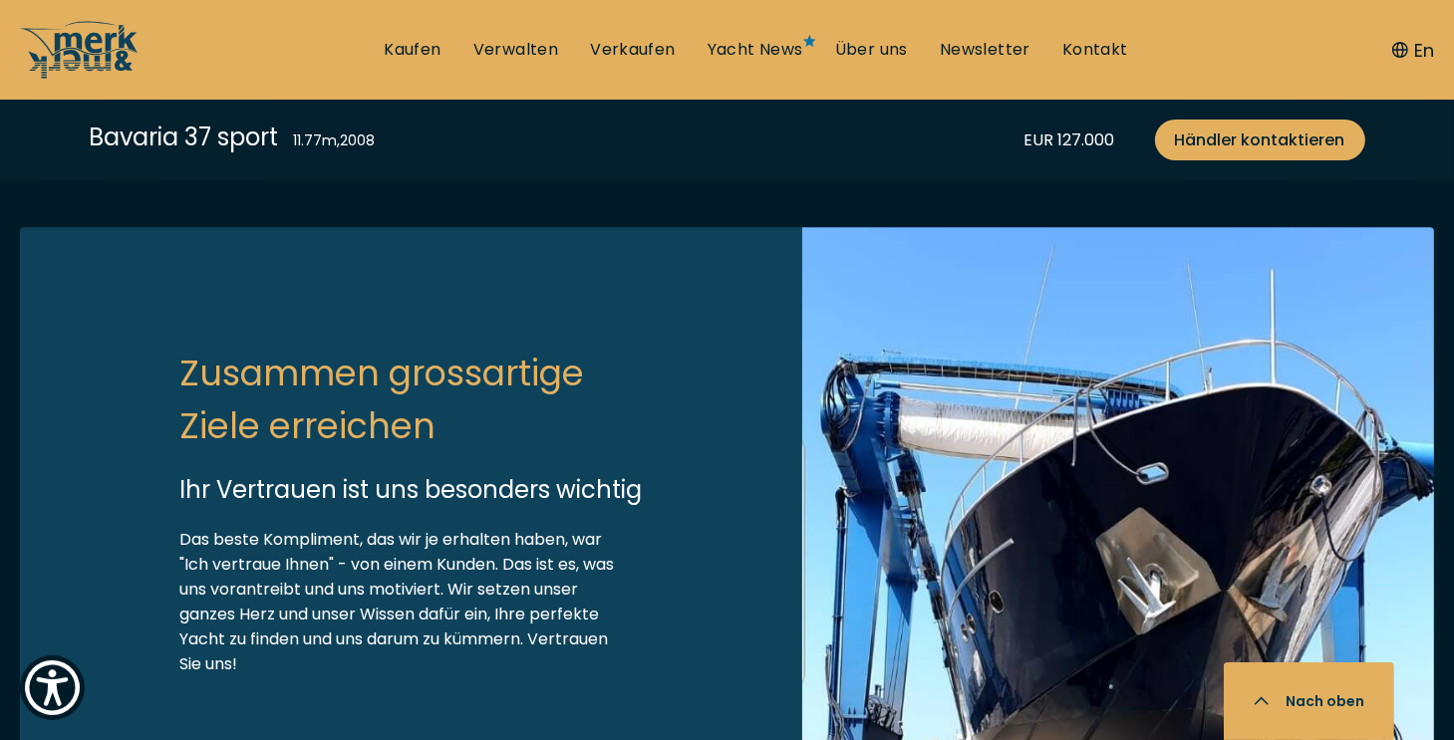
scroll to position [5873, 0]
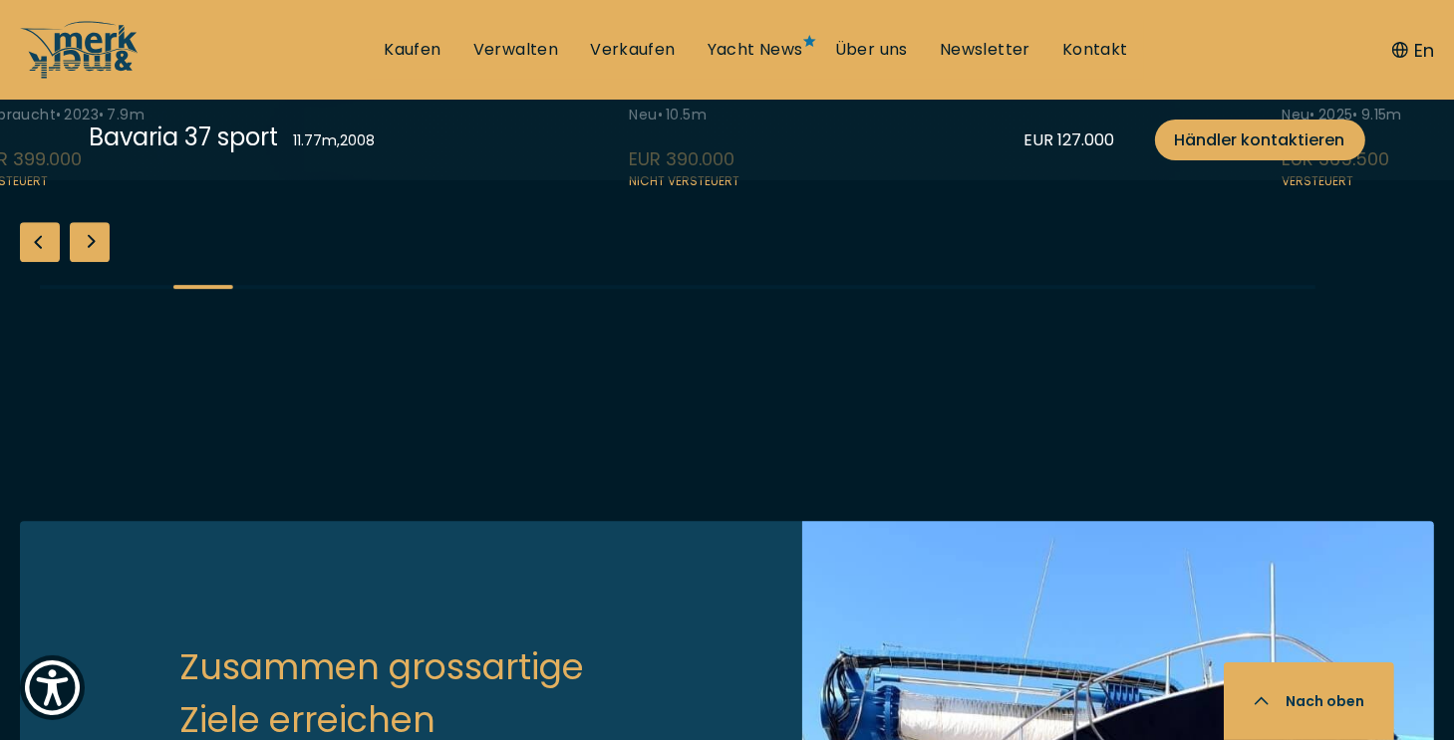
scroll to position [5773, 0]
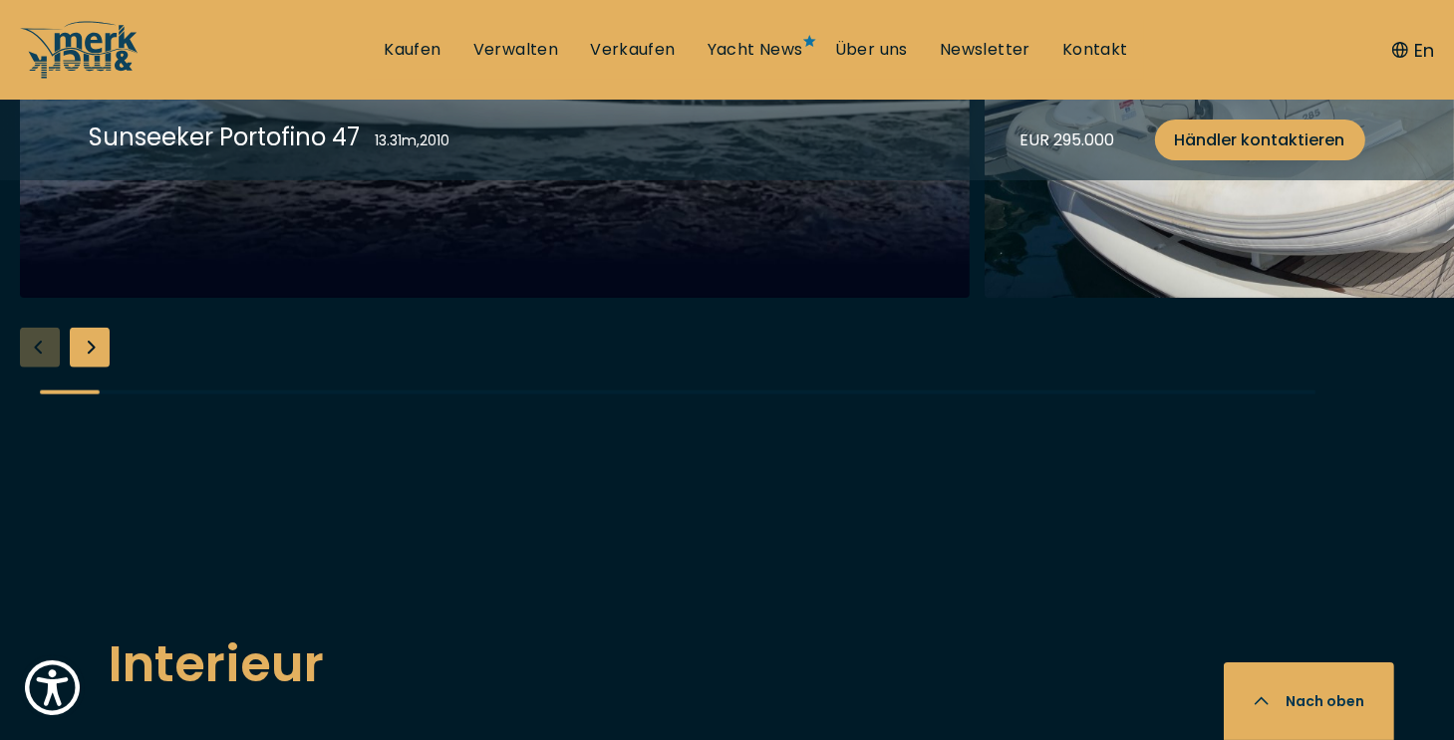
scroll to position [2093, 0]
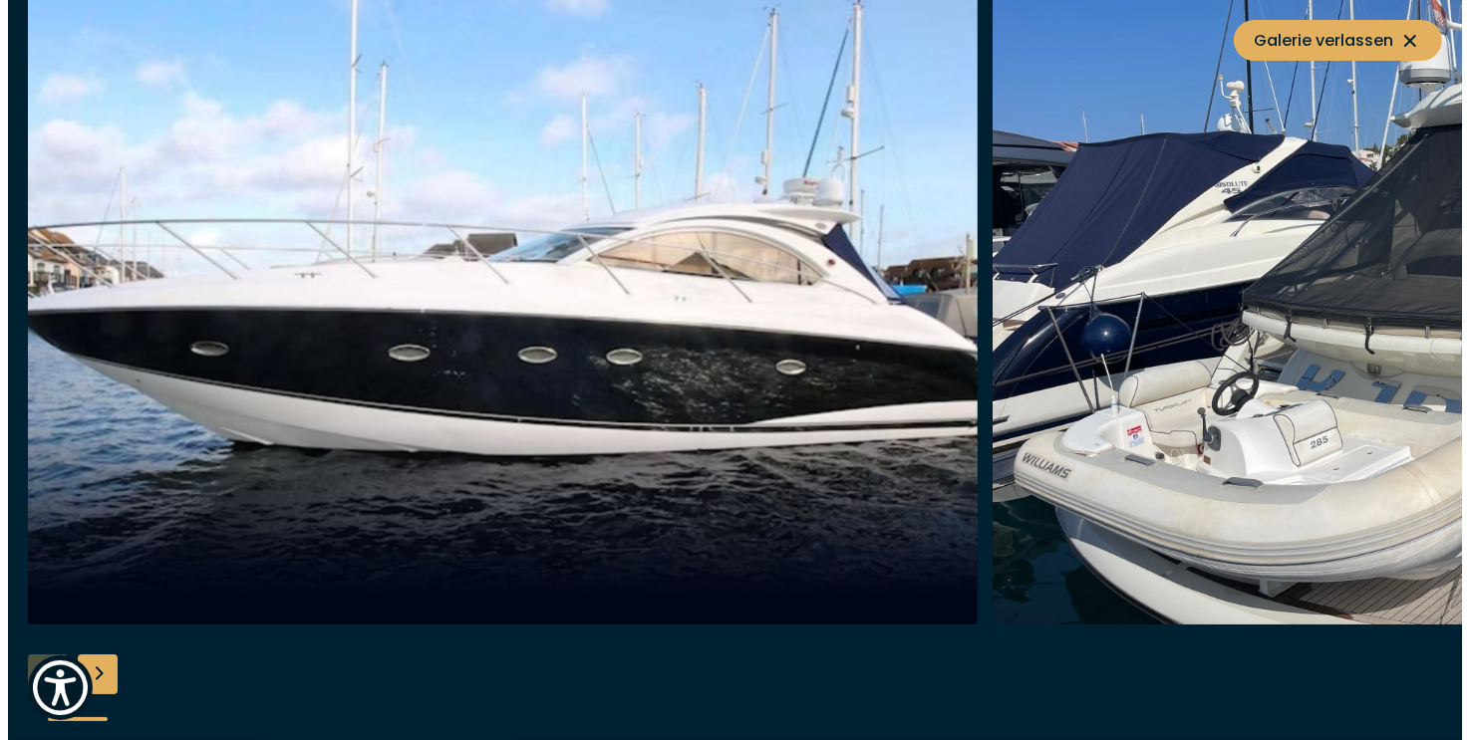
scroll to position [2098, 0]
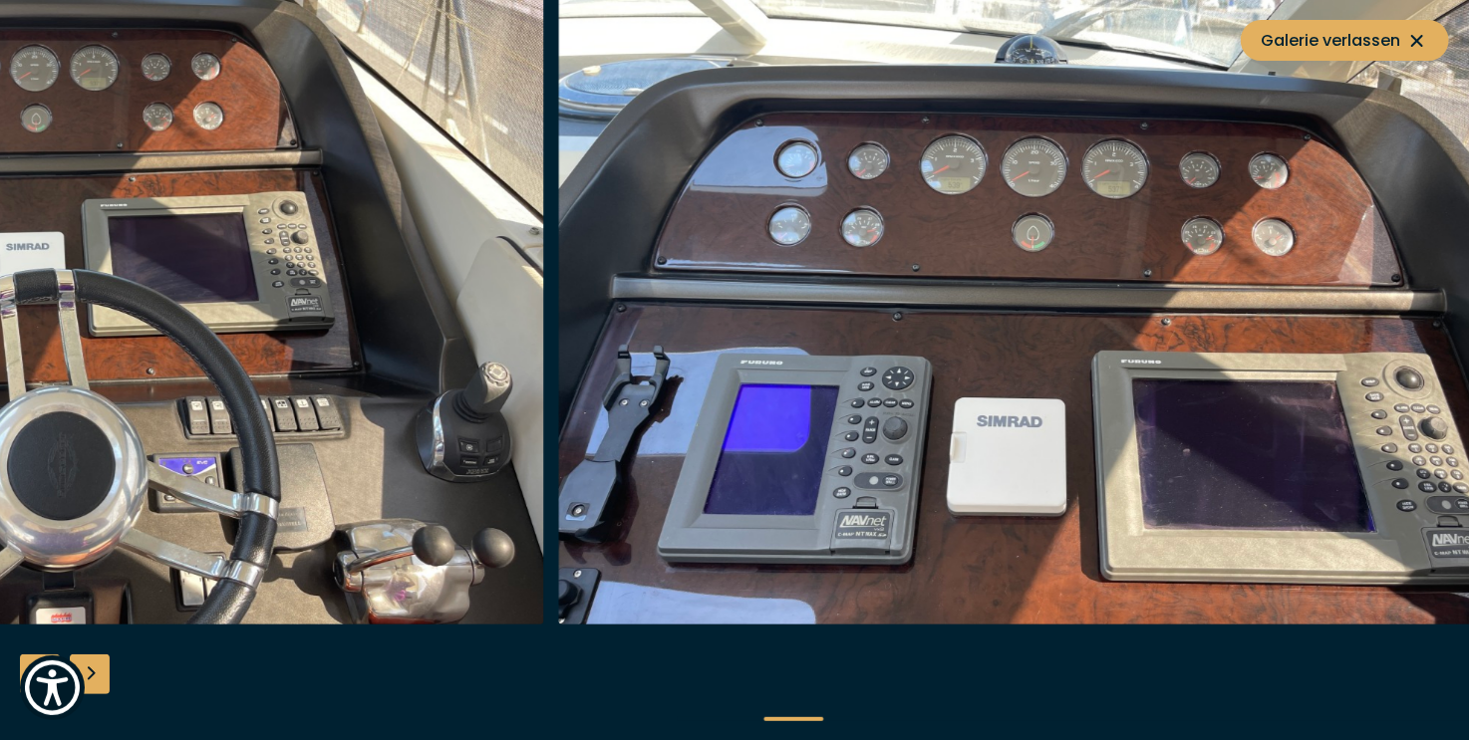
click at [398, 308] on img "button" at bounding box center [69, 306] width 950 height 638
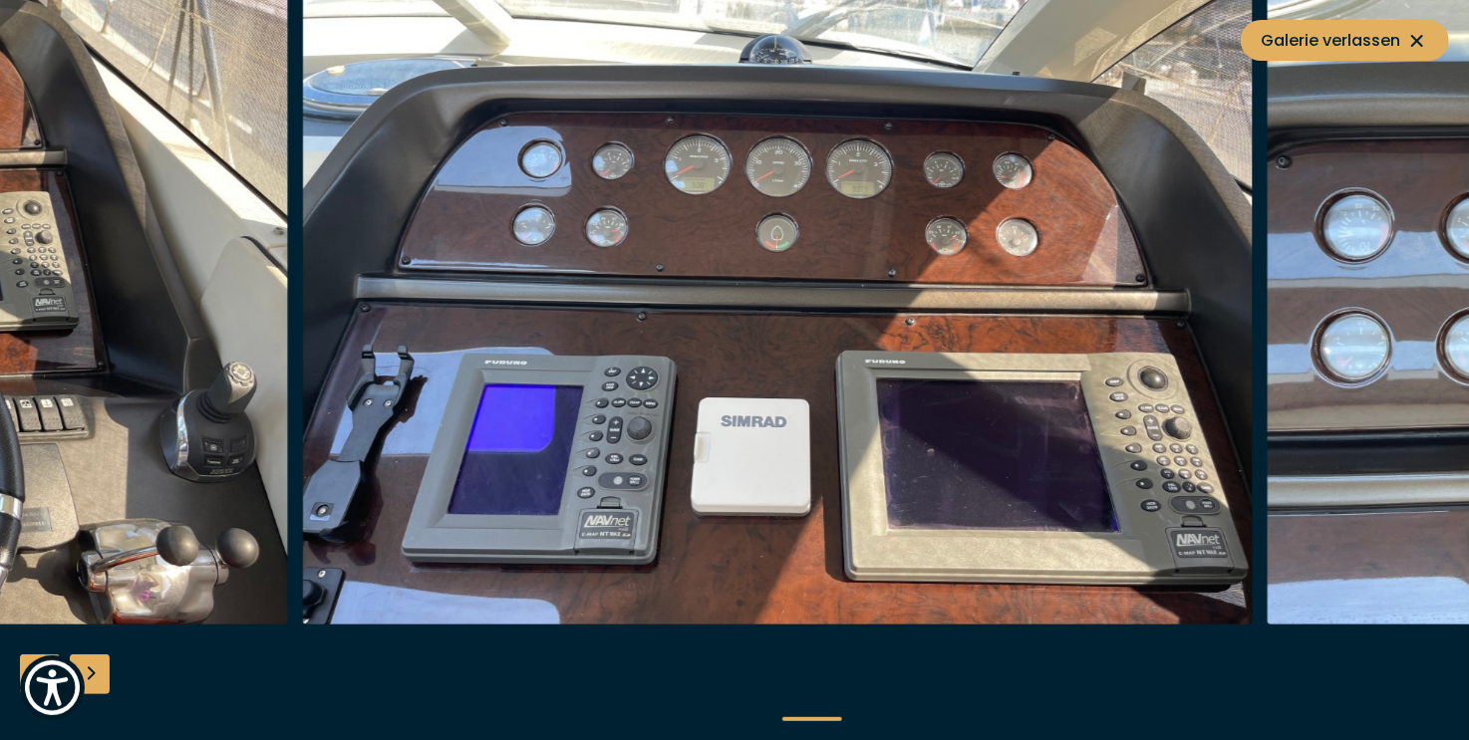
click at [965, 281] on img "button" at bounding box center [778, 306] width 950 height 638
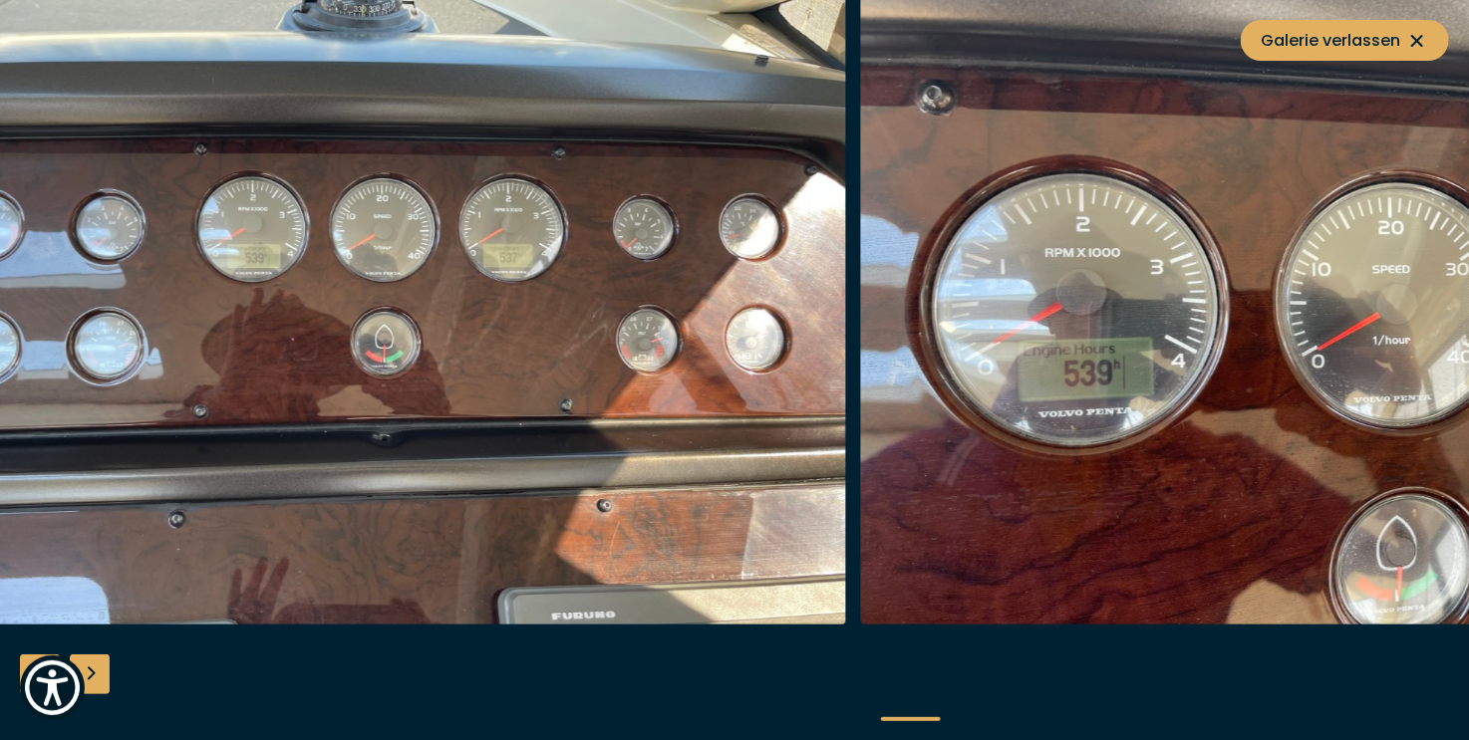
click at [546, 382] on img "button" at bounding box center [371, 306] width 950 height 638
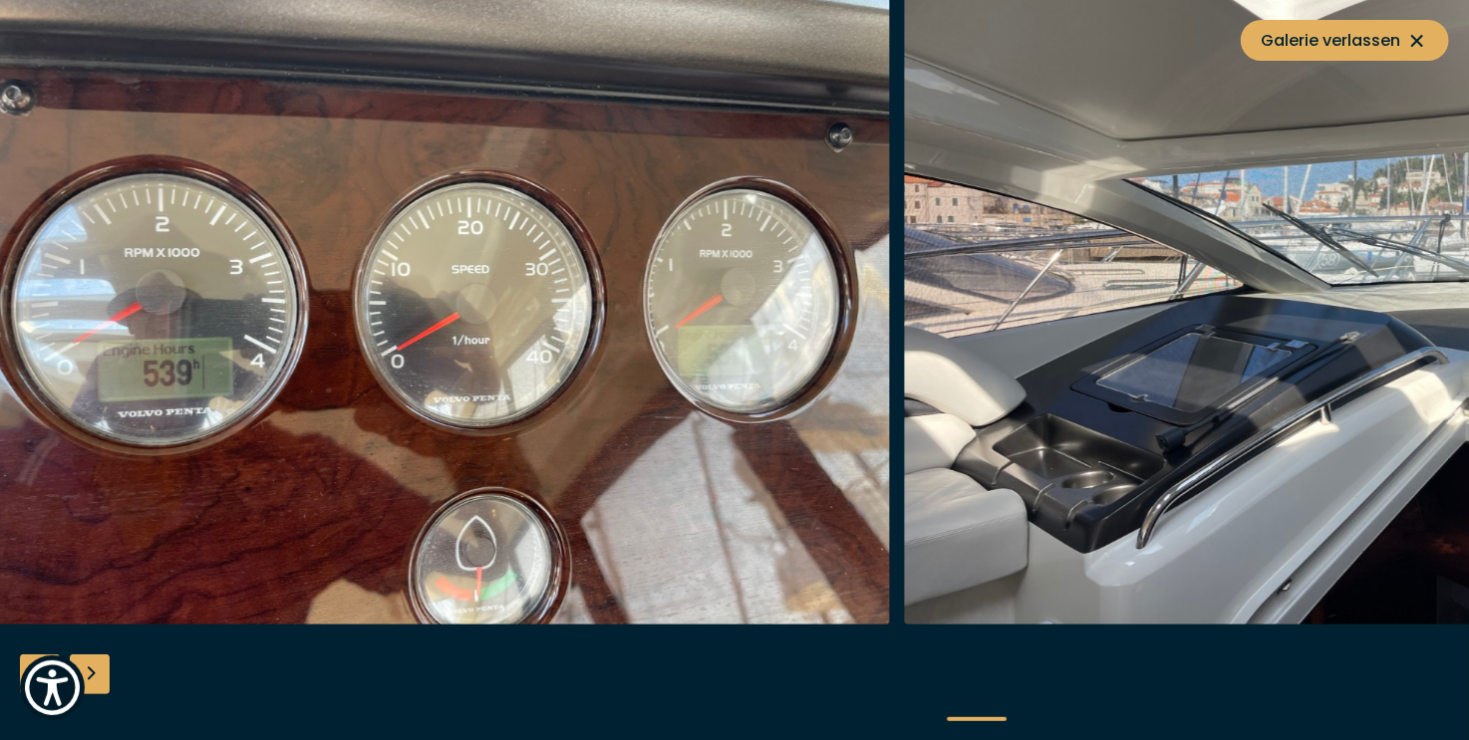
click at [115, 408] on img "button" at bounding box center [415, 306] width 950 height 638
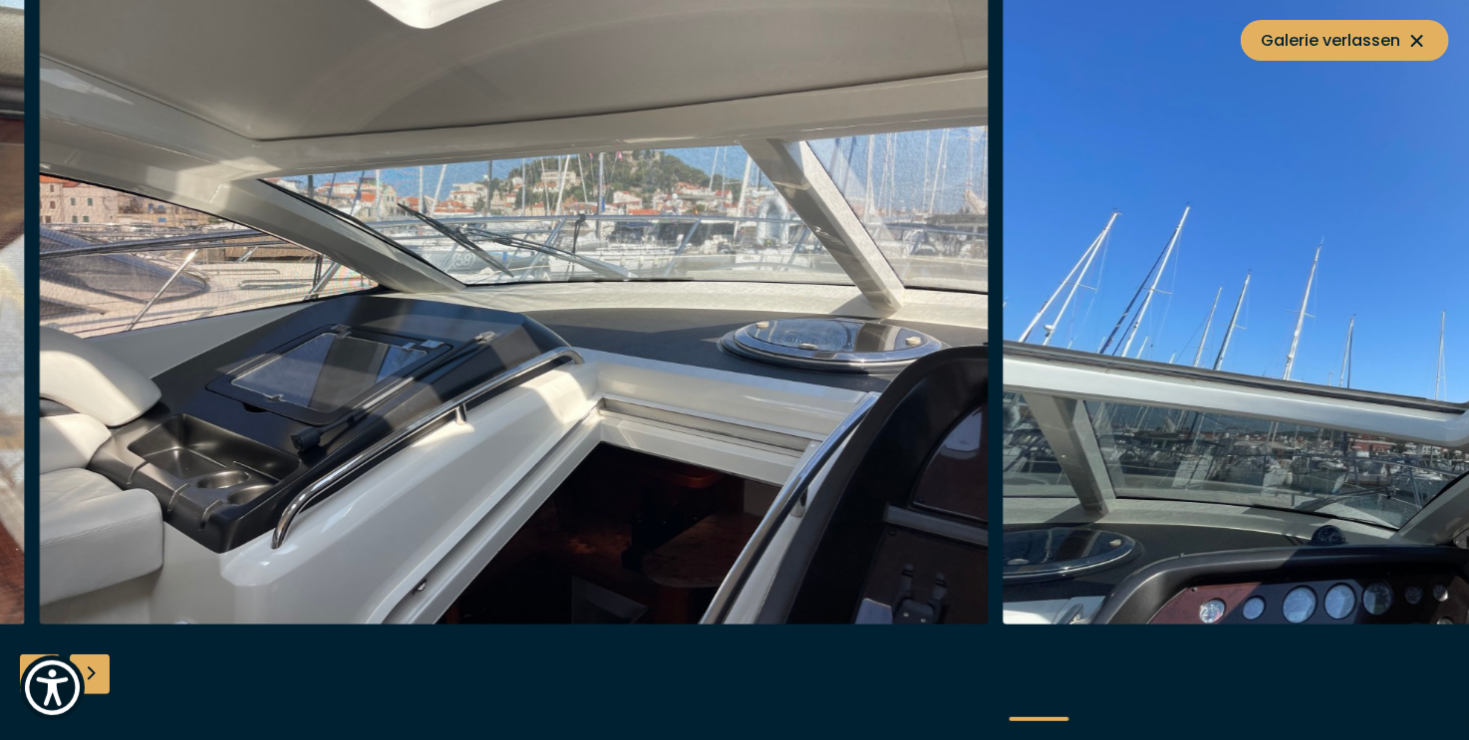
click at [109, 411] on img "button" at bounding box center [514, 306] width 950 height 638
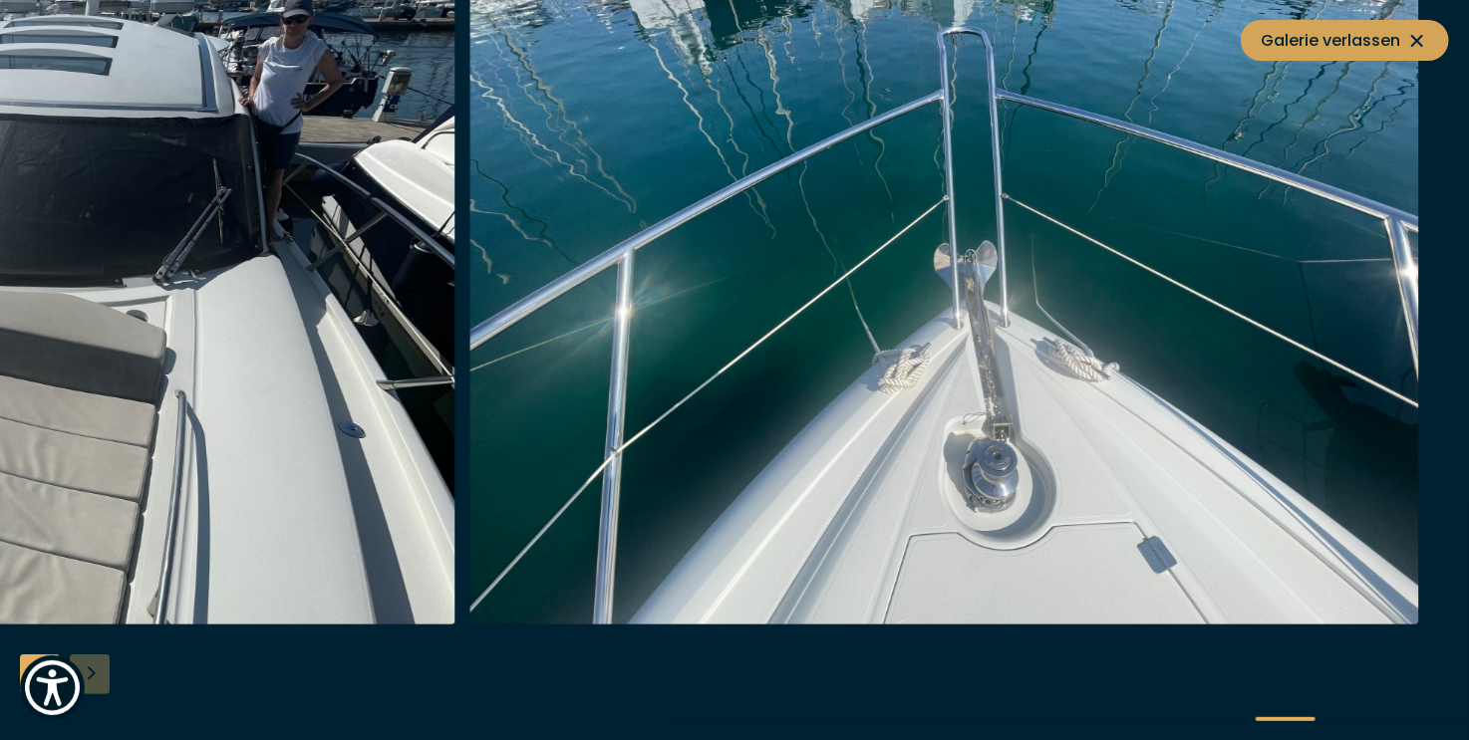
click at [1419, 40] on icon at bounding box center [1417, 41] width 12 height 12
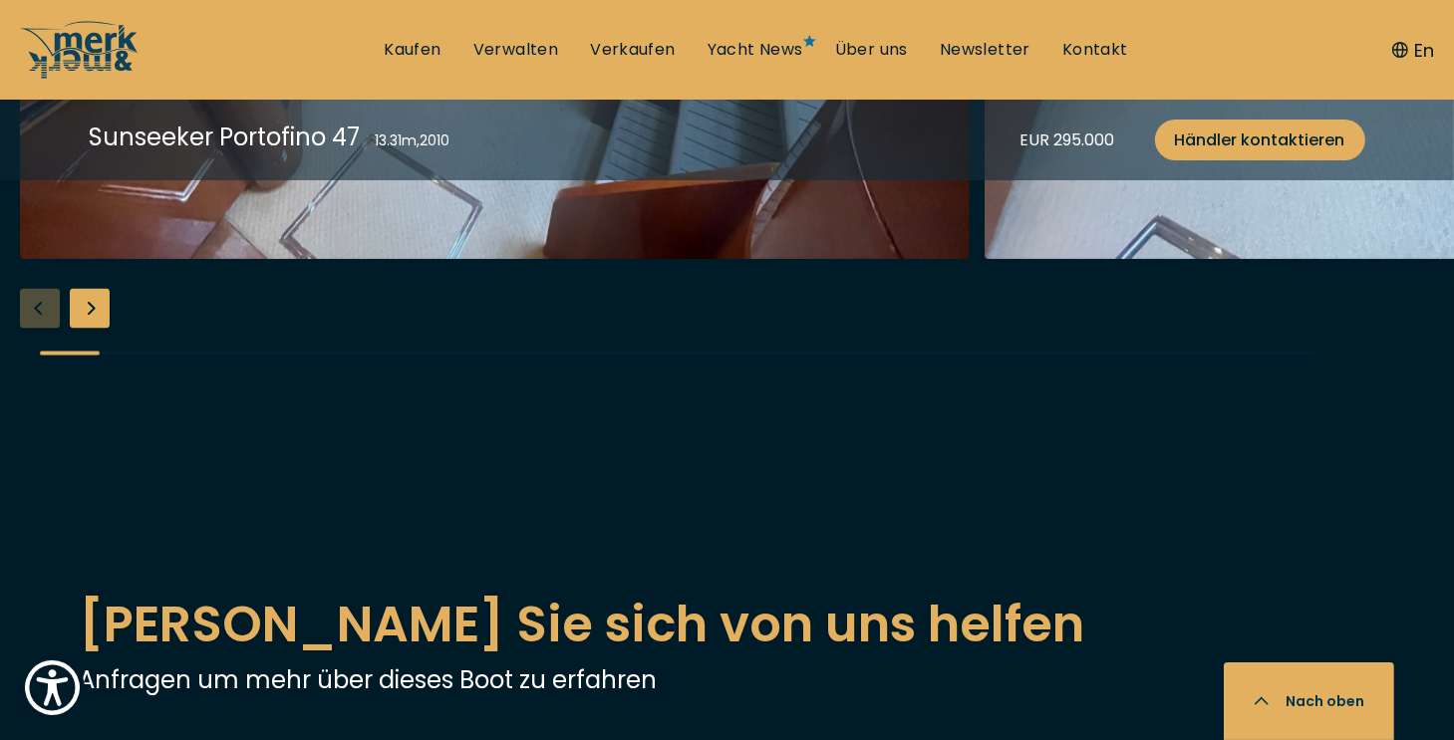
scroll to position [3289, 0]
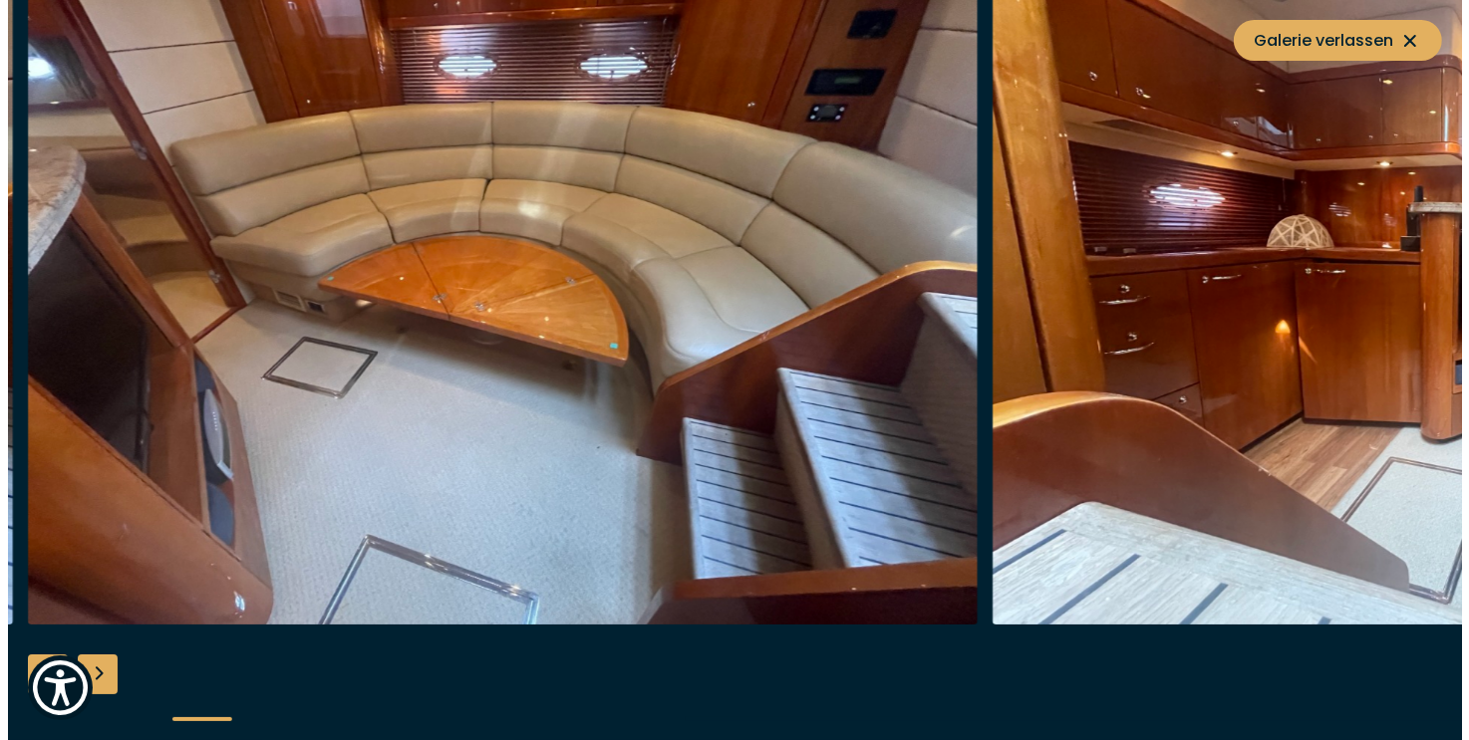
scroll to position [3294, 0]
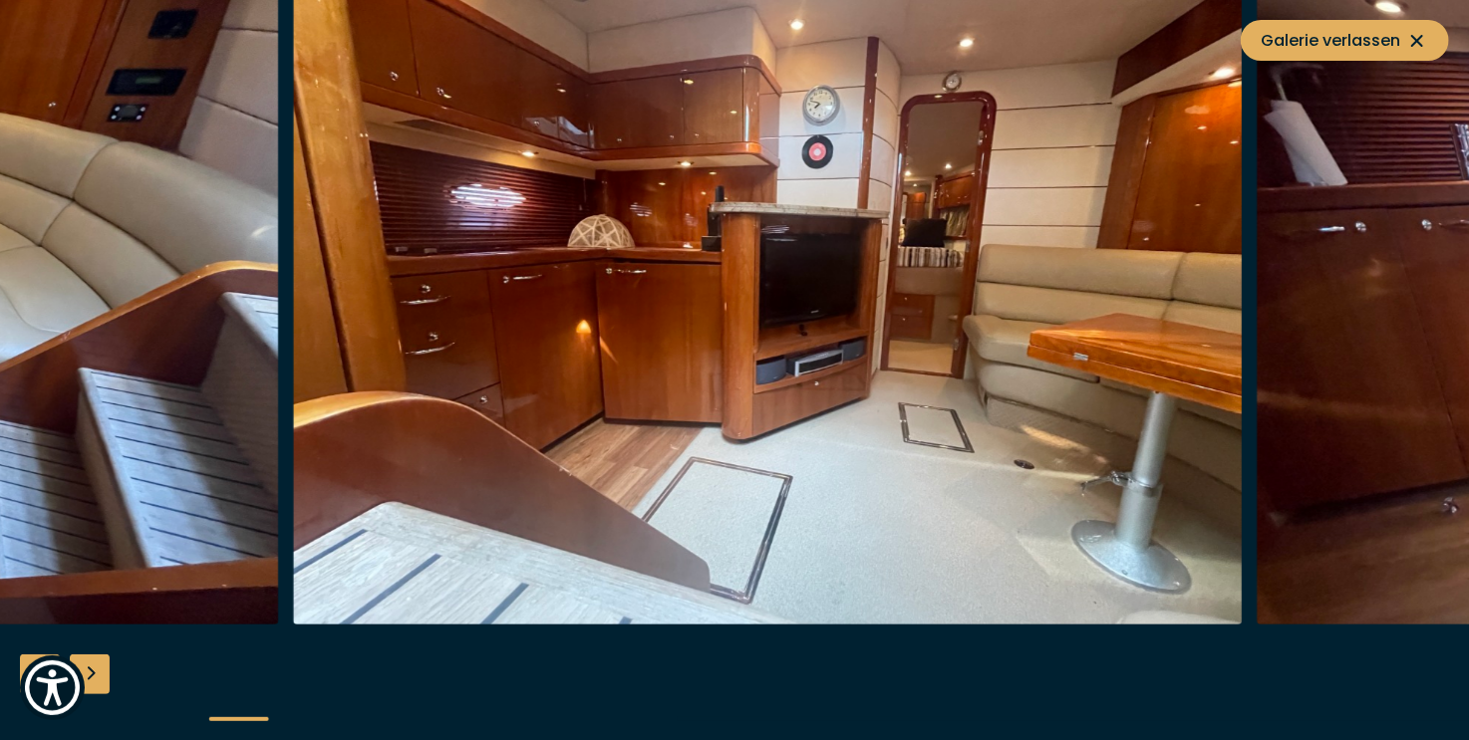
click at [574, 444] on img "button" at bounding box center [768, 306] width 950 height 638
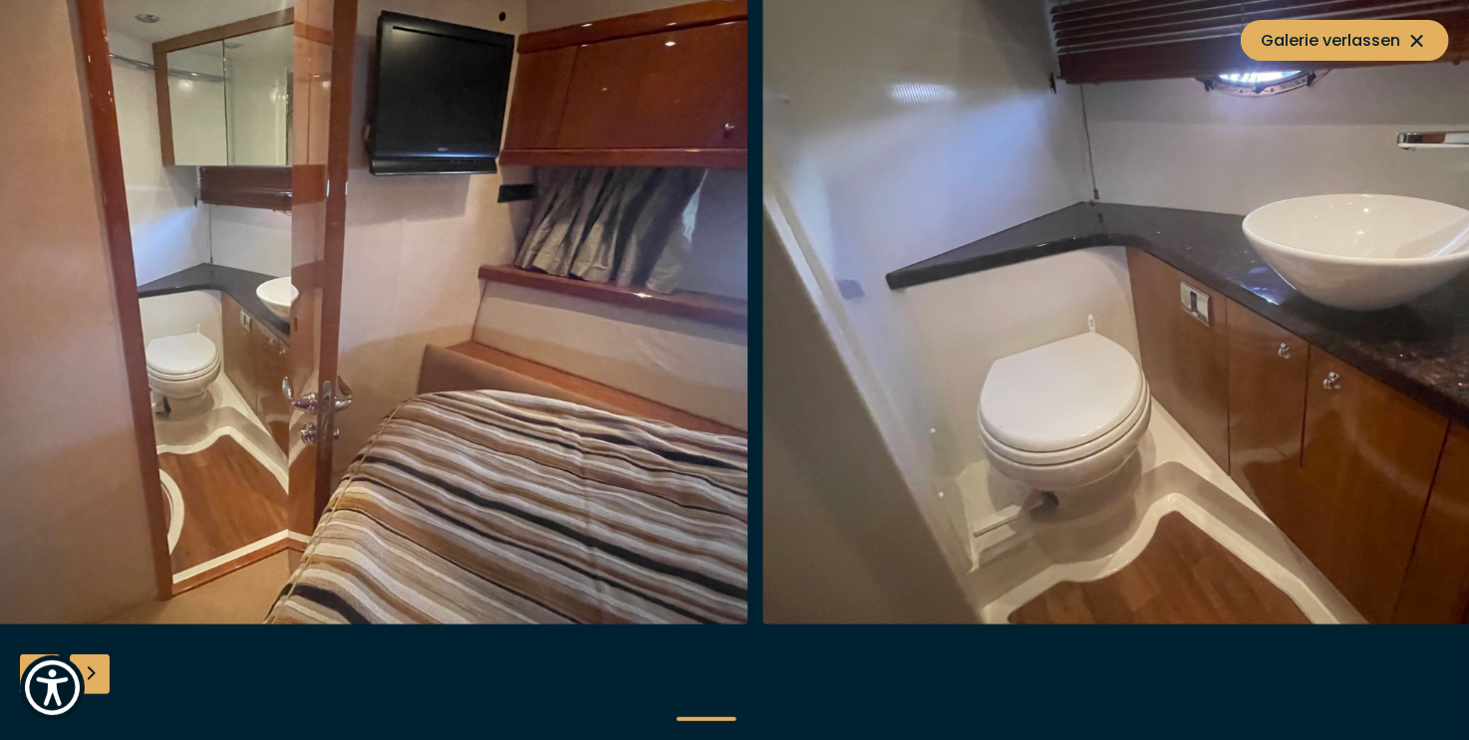
click at [224, 434] on img "button" at bounding box center [274, 306] width 950 height 638
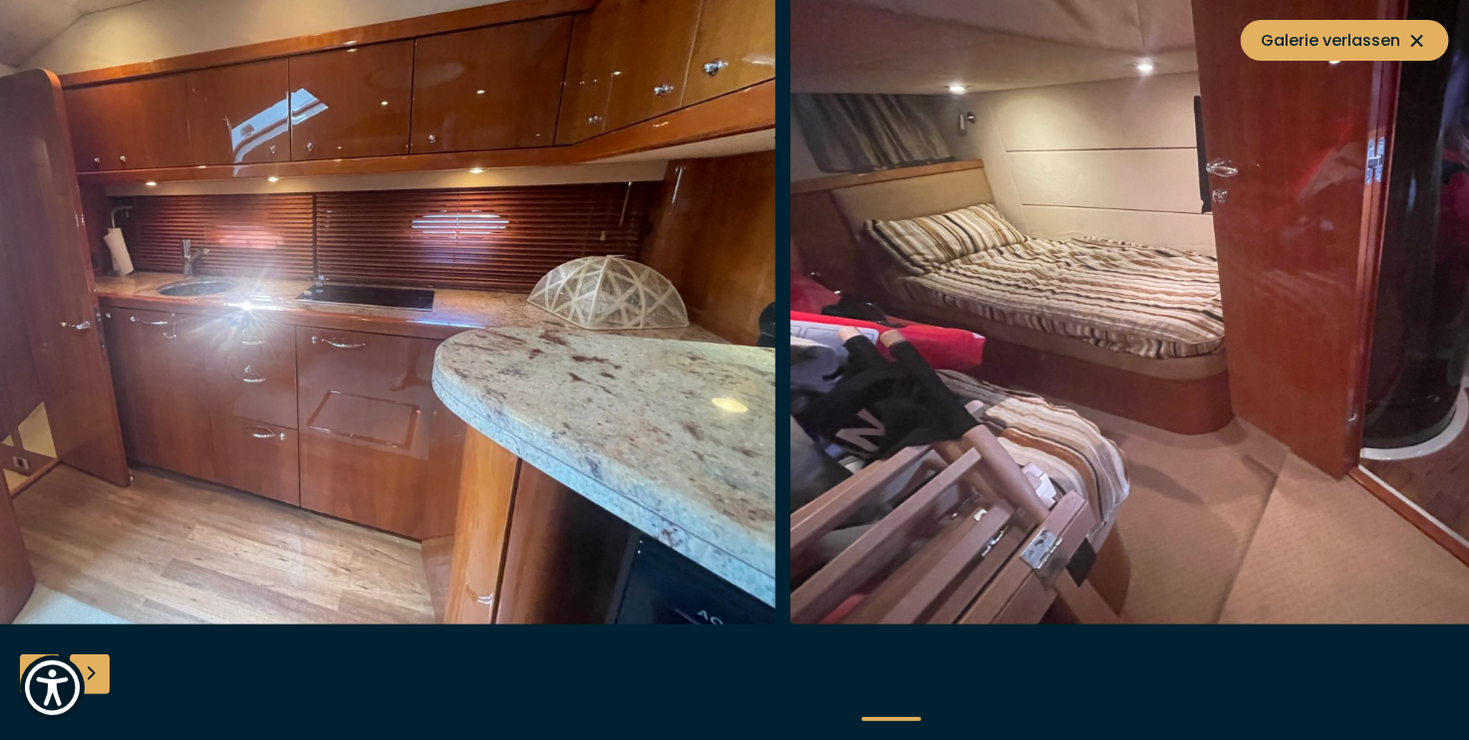
click at [128, 493] on img "button" at bounding box center [301, 306] width 950 height 638
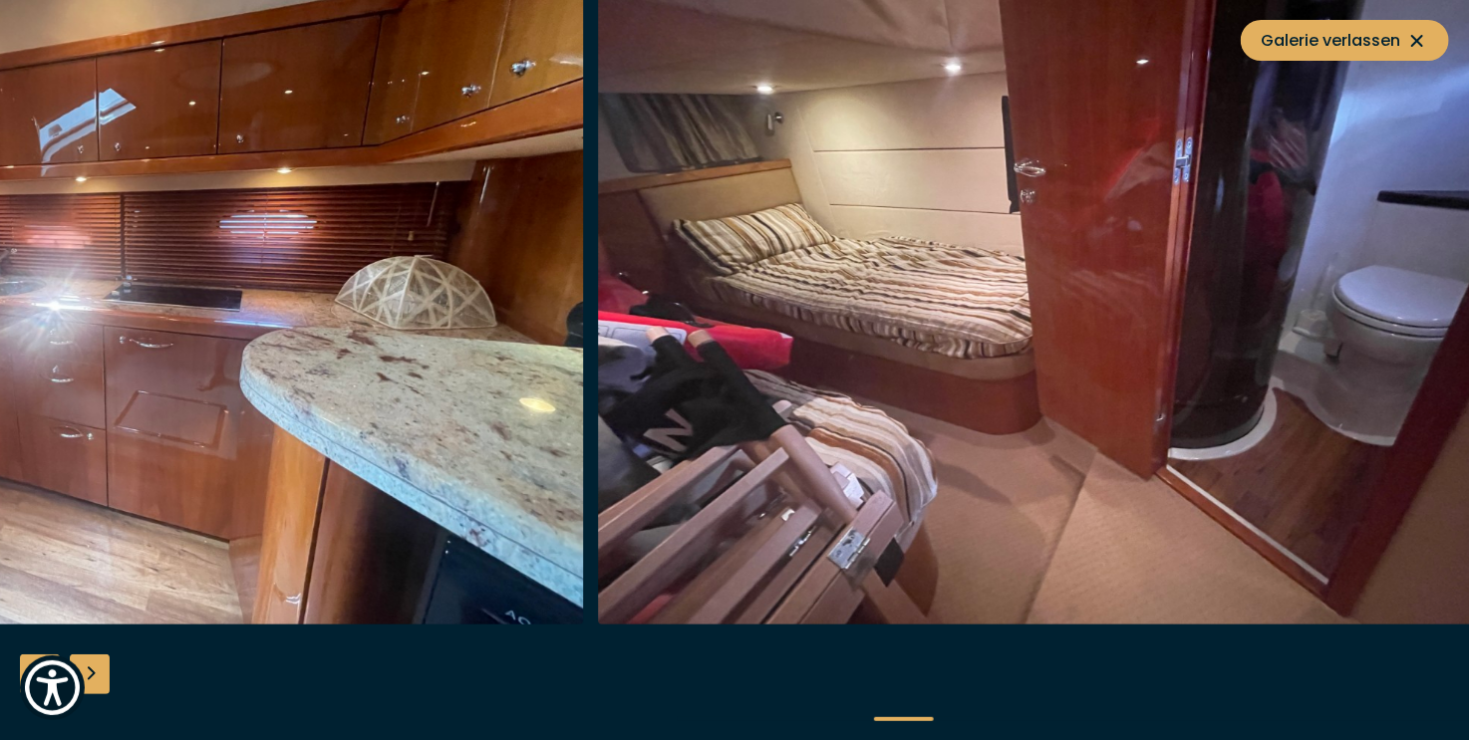
click at [978, 434] on img "button" at bounding box center [1073, 306] width 950 height 638
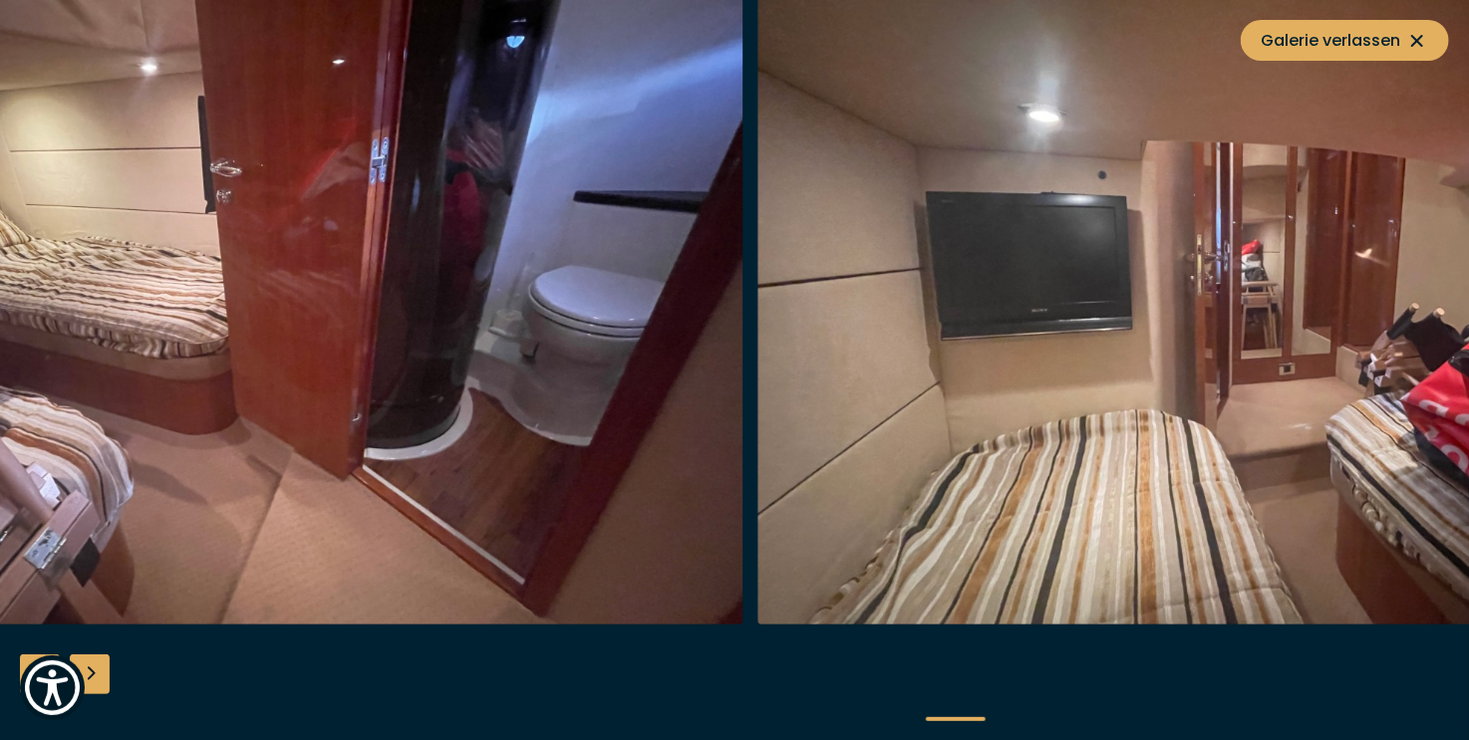
click at [102, 474] on img "button" at bounding box center [269, 306] width 950 height 638
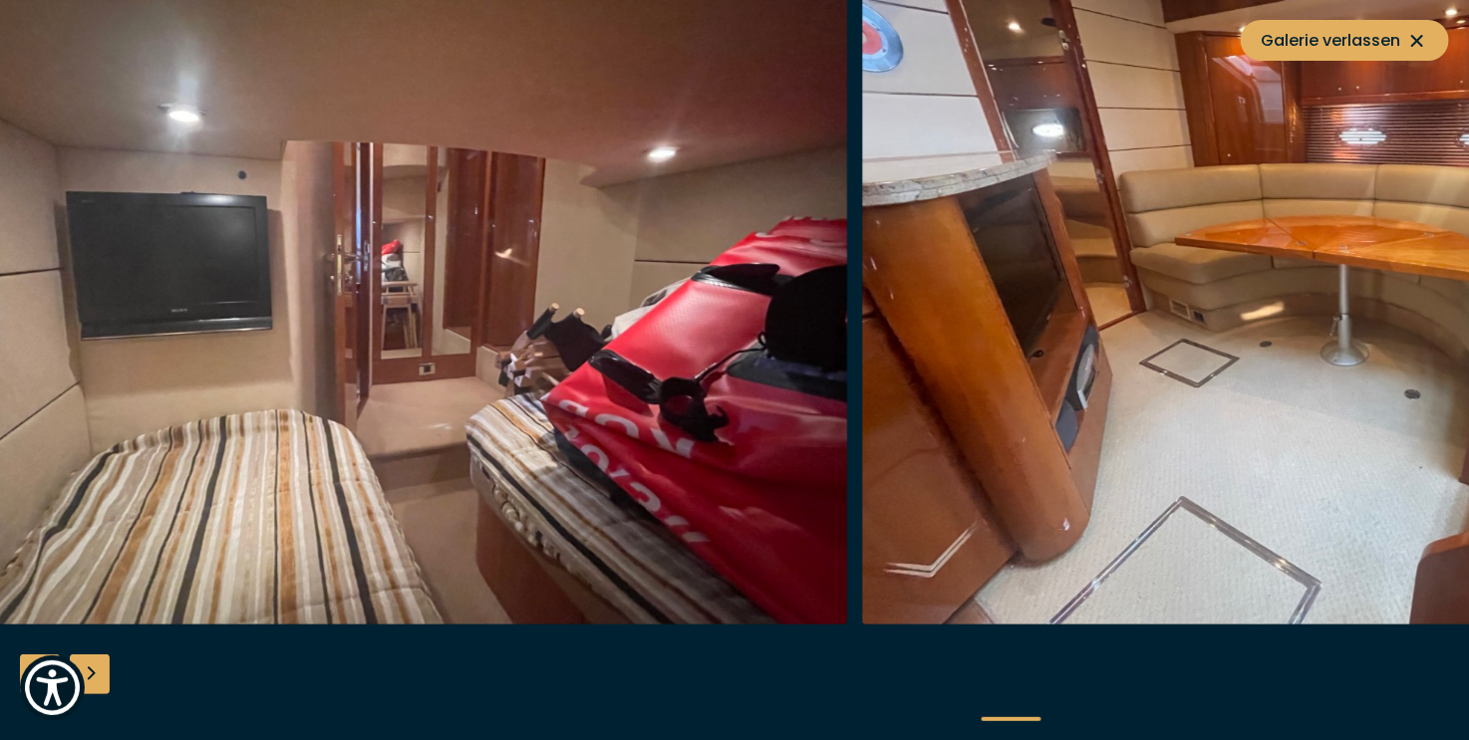
click at [353, 469] on img "button" at bounding box center [373, 306] width 950 height 638
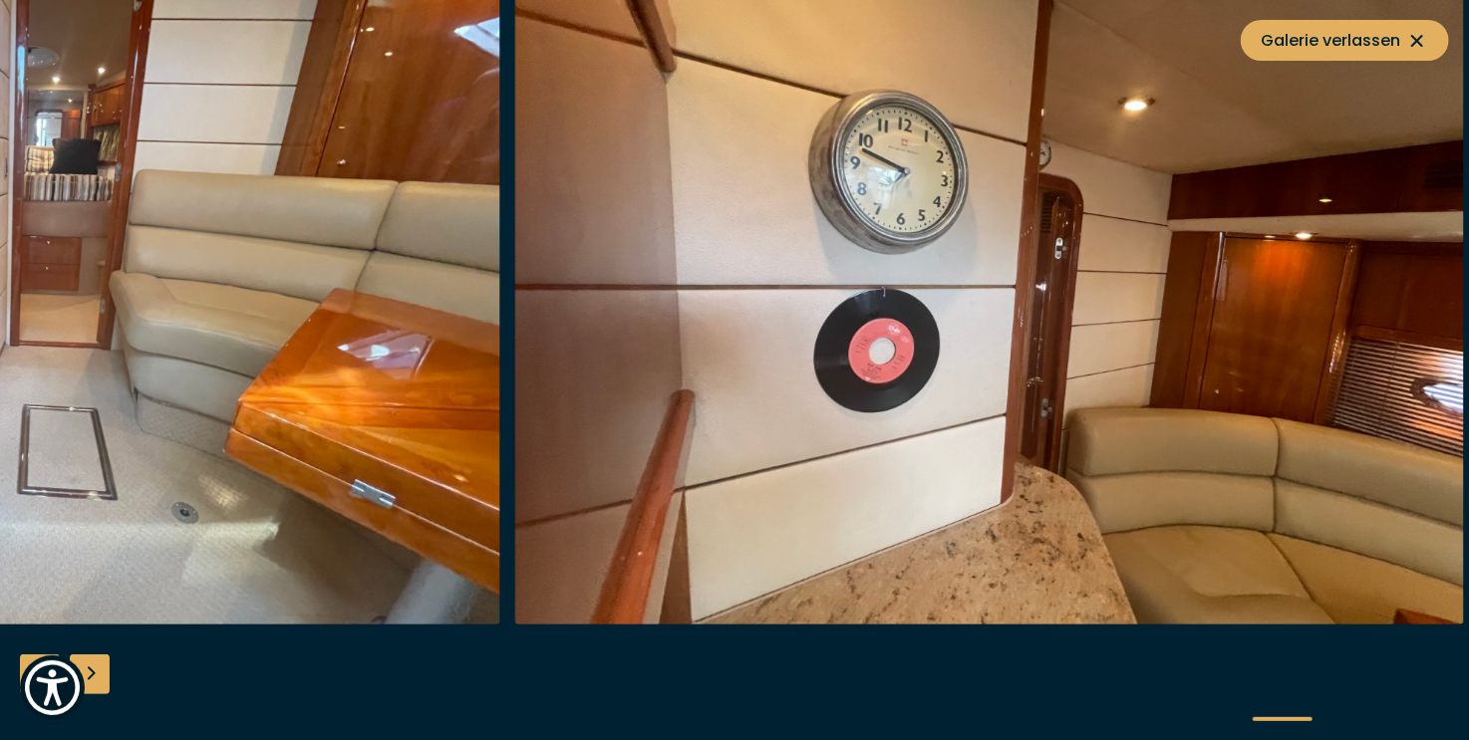
click at [503, 465] on div at bounding box center [33, 306] width 965 height 638
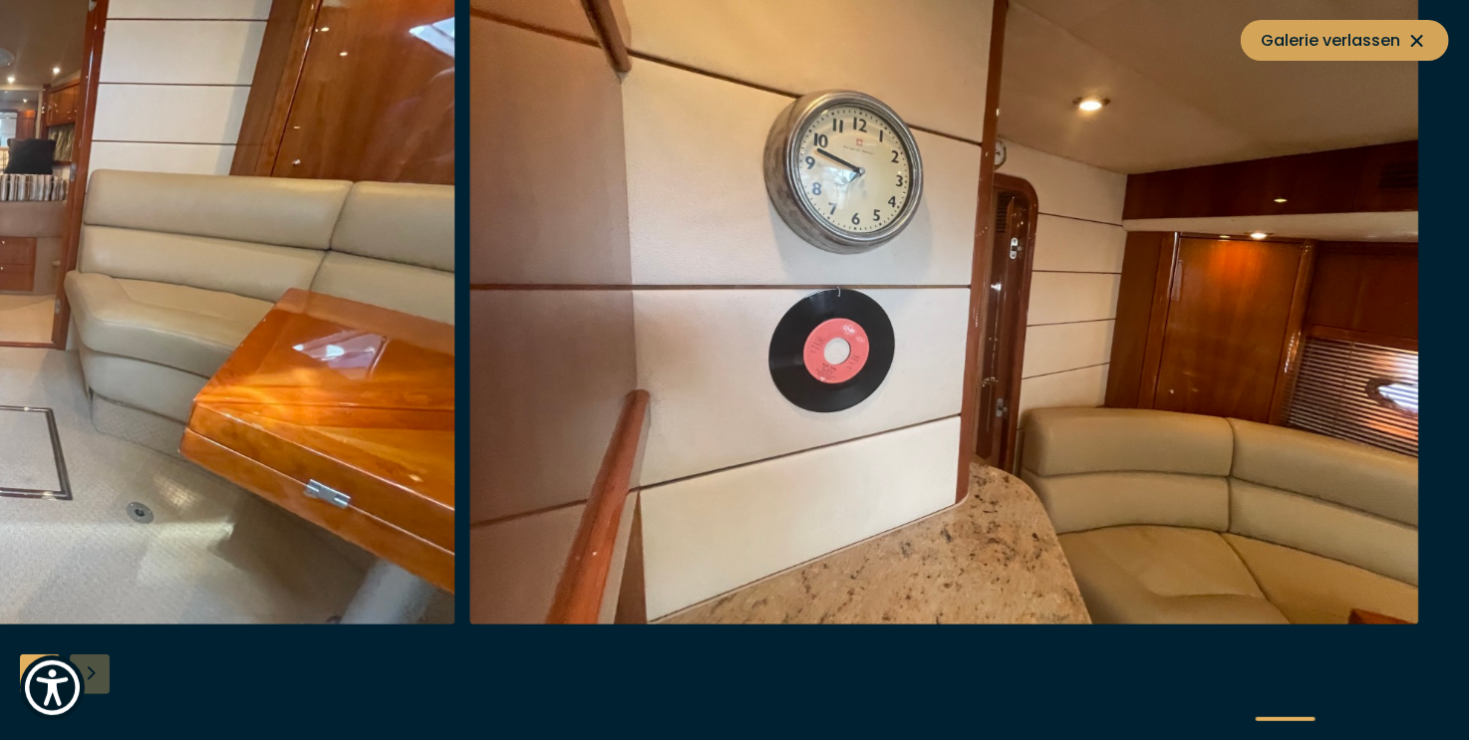
click at [1431, 38] on button "Galerie verlassen" at bounding box center [1345, 40] width 208 height 41
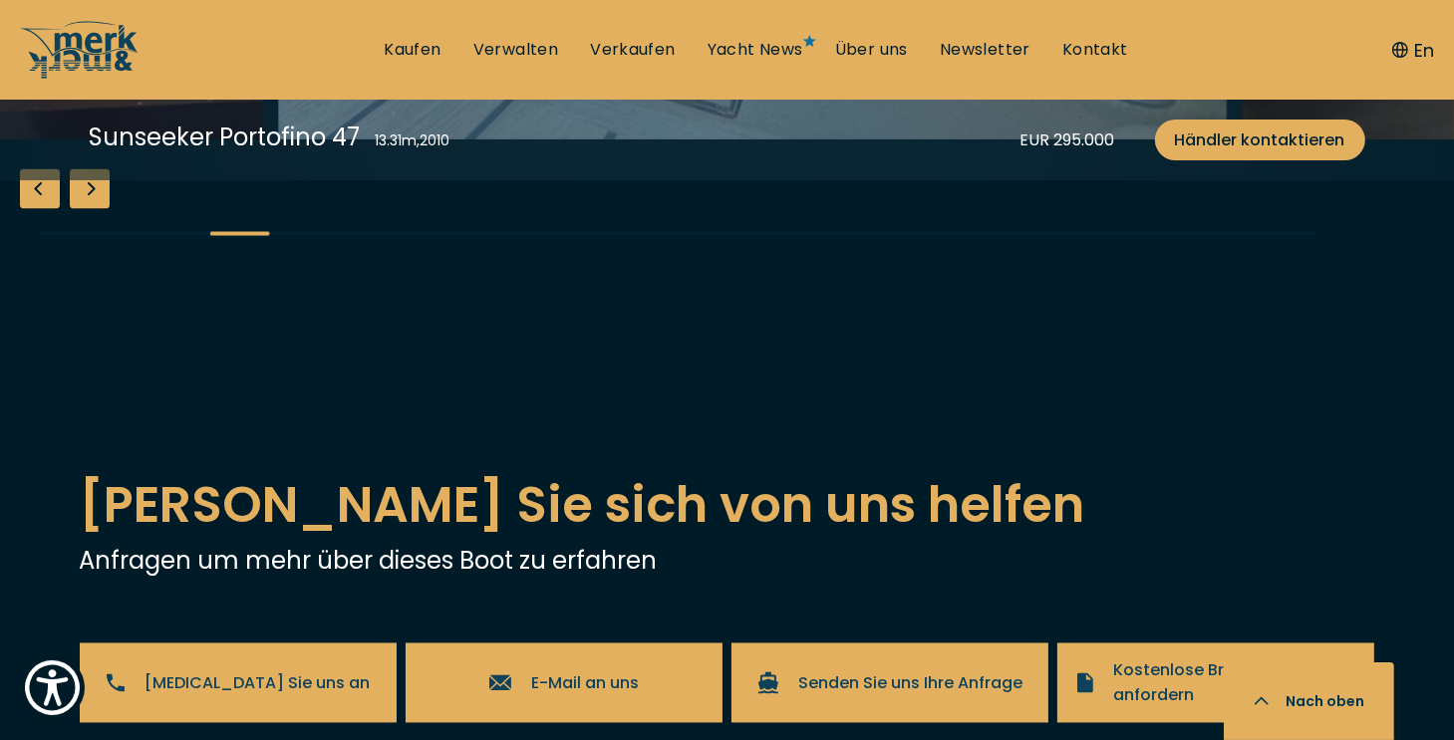
scroll to position [3388, 0]
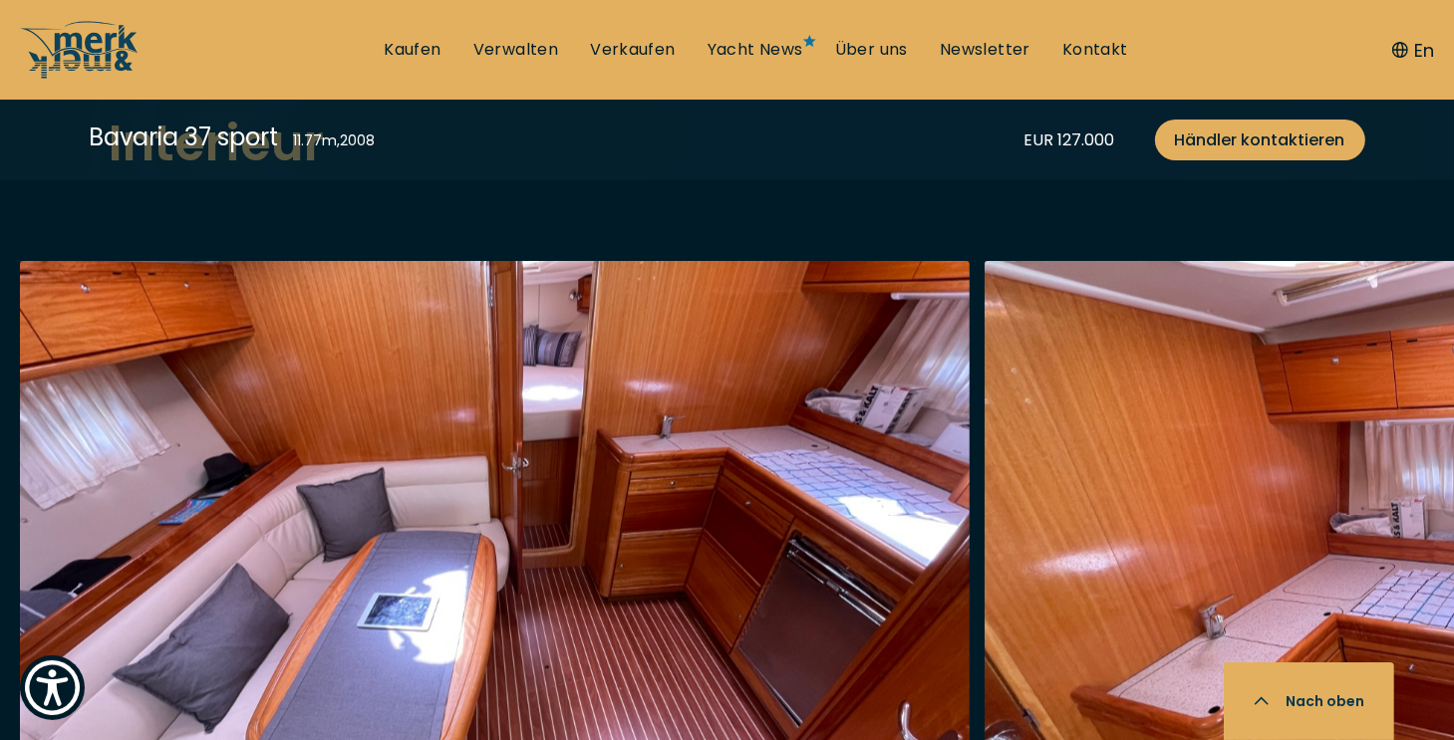
scroll to position [3189, 0]
